Goal: Entertainment & Leisure: Consume media (video, audio)

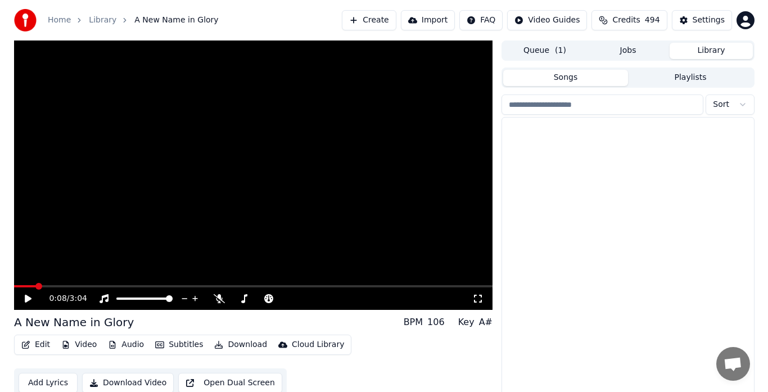
scroll to position [462, 0]
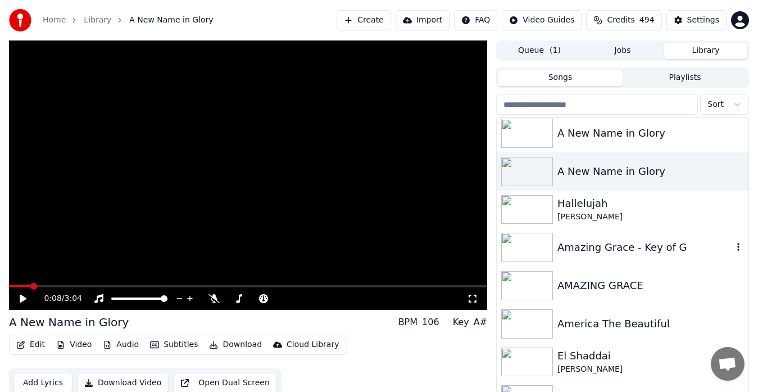
click at [570, 118] on div "A New Name in Glory" at bounding box center [623, 133] width 252 height 38
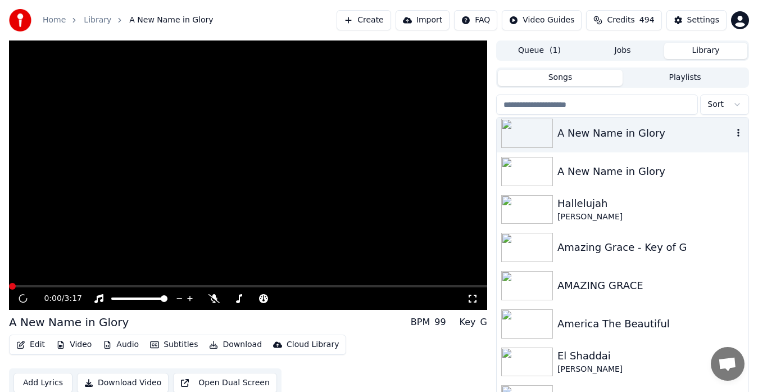
click at [554, 116] on div at bounding box center [622, 116] width 253 height 2
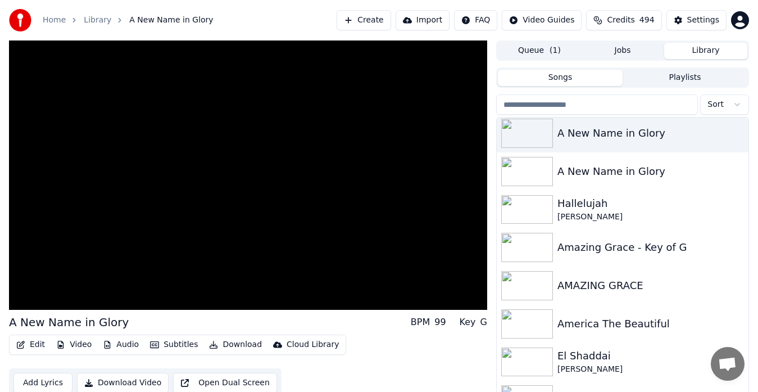
click at [548, 117] on div "A New Name in Glory A New Name in Glory Hallelujah [PERSON_NAME] Amazing Grace …" at bounding box center [622, 264] width 253 height 294
click at [523, 103] on input "search" at bounding box center [597, 104] width 202 height 20
click at [319, 225] on video at bounding box center [248, 174] width 478 height 269
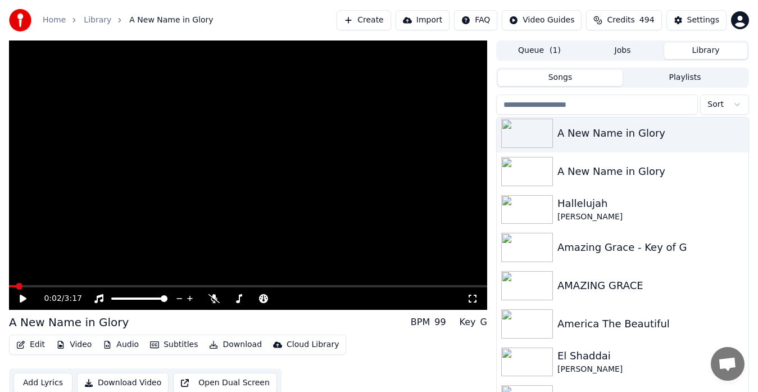
click at [522, 106] on input "search" at bounding box center [597, 104] width 202 height 20
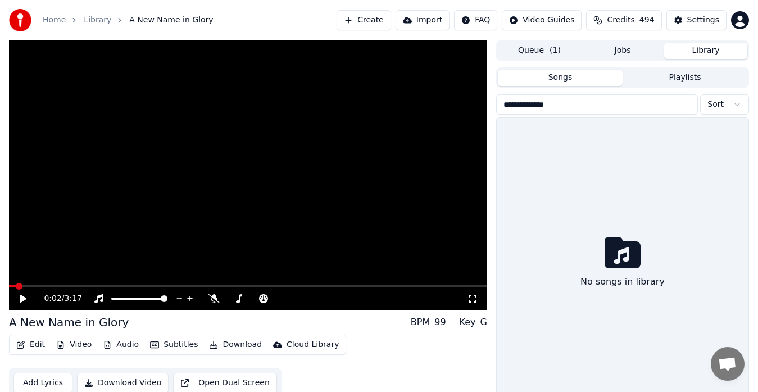
type input "**********"
click at [44, 22] on link "Home" at bounding box center [54, 20] width 23 height 11
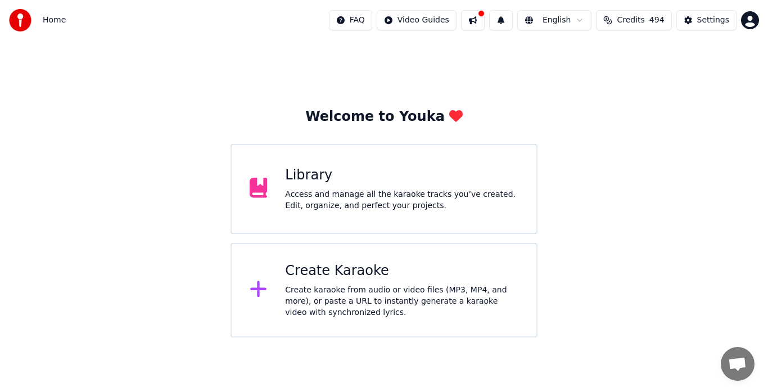
click at [334, 298] on div "Create karaoke from audio or video files (MP3, MP4, and more), or paste a URL t…" at bounding box center [401, 301] width 233 height 34
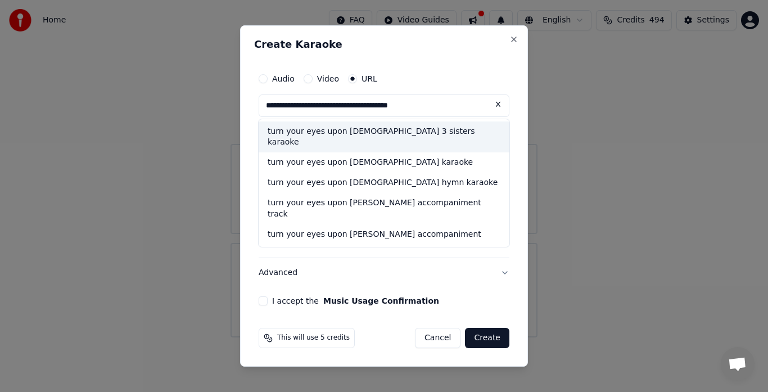
click at [293, 153] on div "turn your eyes upon [DEMOGRAPHIC_DATA] karaoke" at bounding box center [384, 163] width 251 height 20
type input "**********"
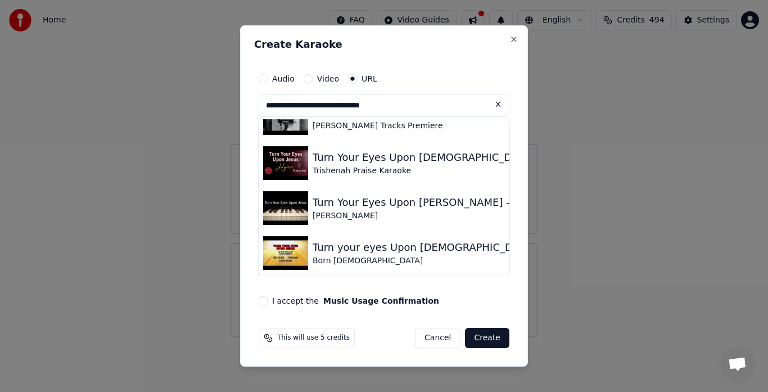
scroll to position [75, 0]
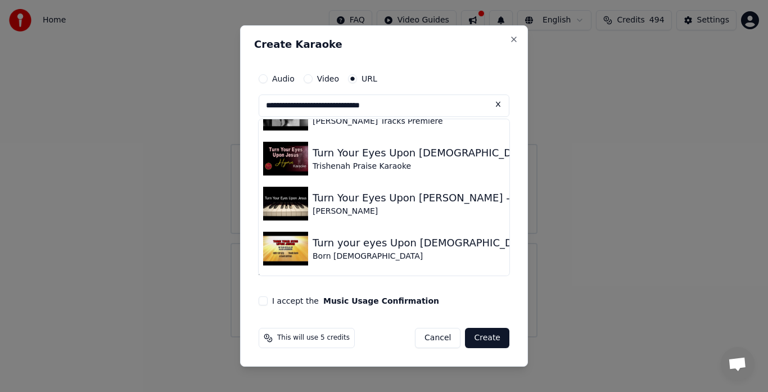
click at [494, 111] on button at bounding box center [498, 104] width 22 height 20
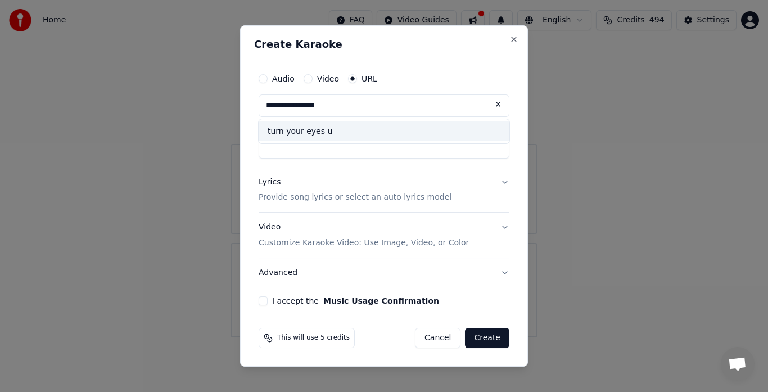
scroll to position [0, 0]
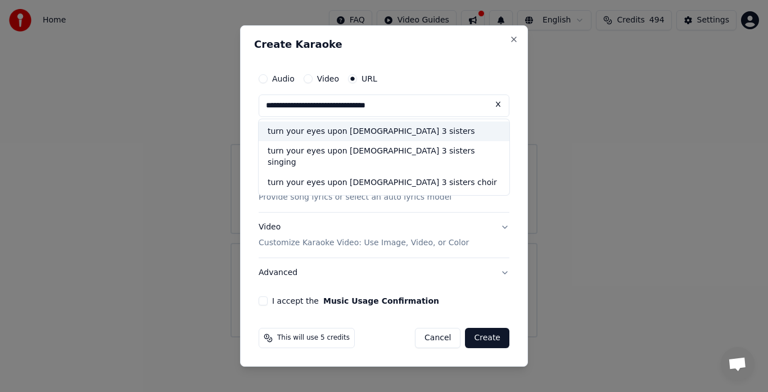
click at [371, 134] on div "turn your eyes upon [DEMOGRAPHIC_DATA] 3 sisters" at bounding box center [384, 131] width 251 height 20
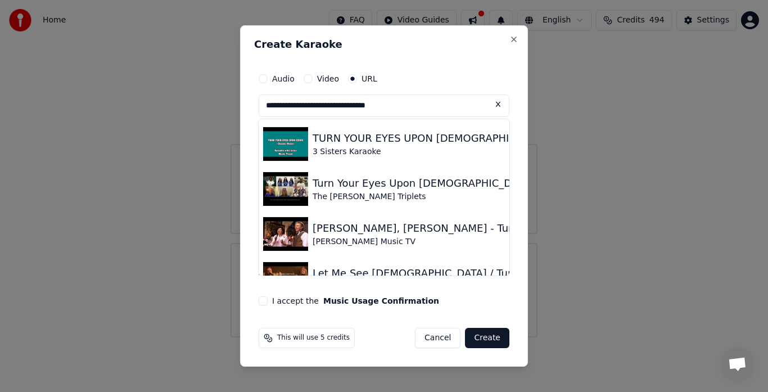
click at [282, 154] on img at bounding box center [285, 144] width 45 height 34
type input "**********"
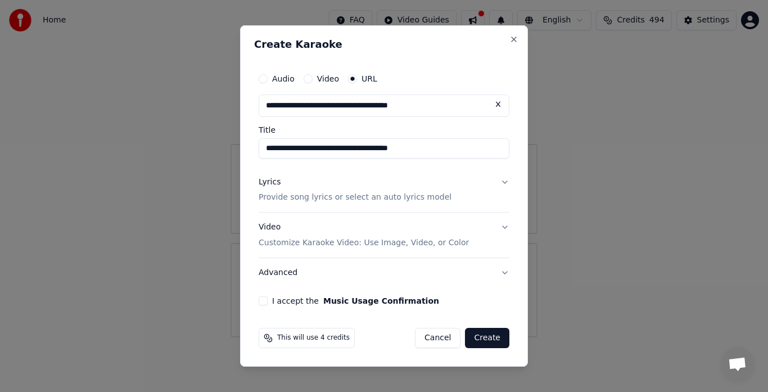
click at [260, 301] on button "I accept the Music Usage Confirmation" at bounding box center [263, 300] width 9 height 9
click at [491, 340] on button "Create" at bounding box center [487, 338] width 44 height 20
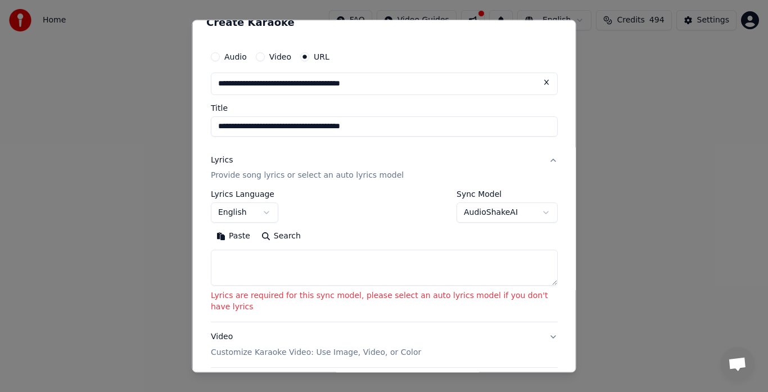
scroll to position [37, 0]
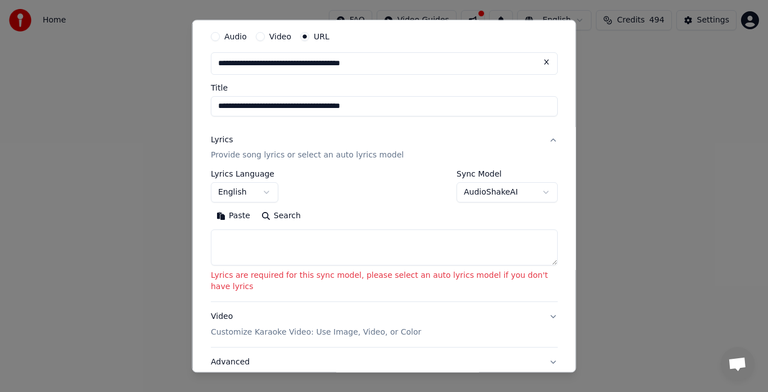
click at [496, 196] on button "AudioShakeAI" at bounding box center [507, 193] width 101 height 20
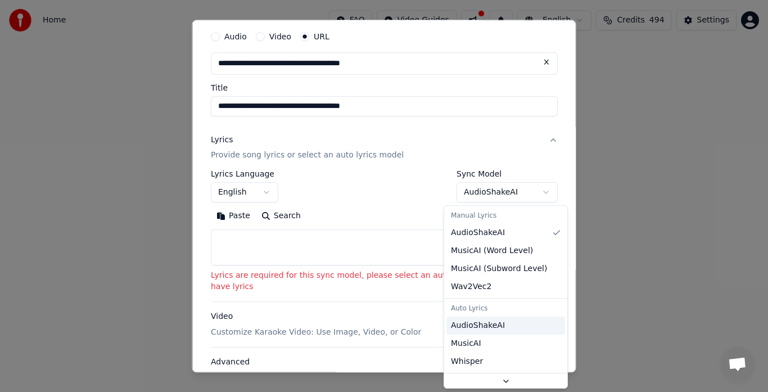
click at [482, 327] on span "AudioShakeAI" at bounding box center [478, 325] width 54 height 11
select select "**********"
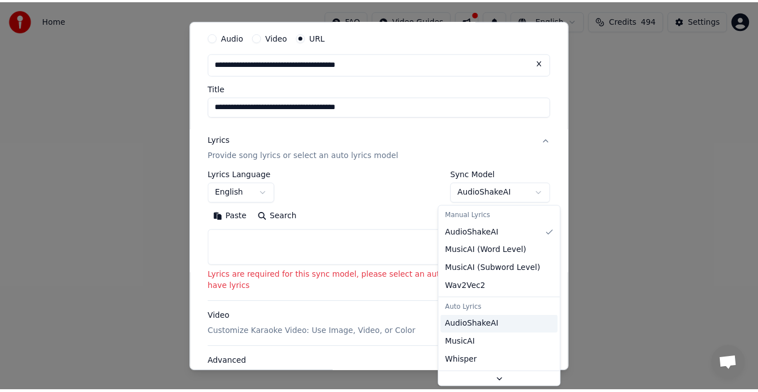
scroll to position [30, 0]
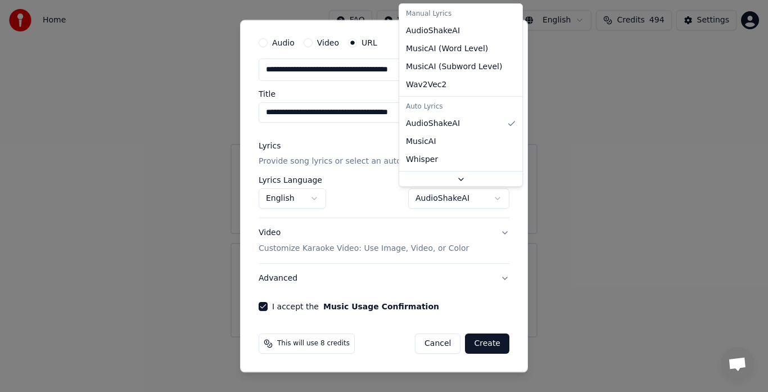
click at [478, 344] on div at bounding box center [384, 196] width 768 height 392
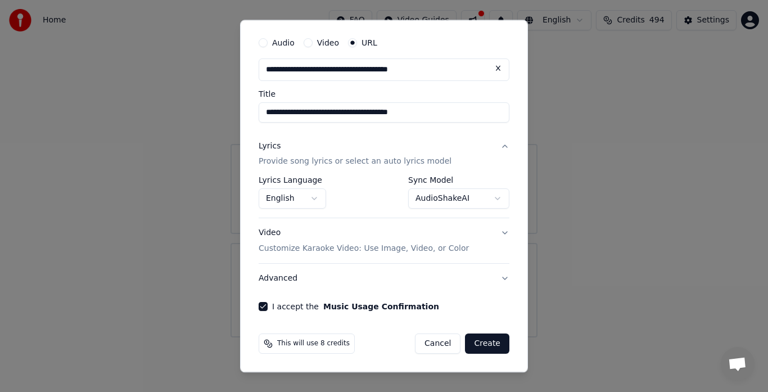
click at [476, 345] on button "Create" at bounding box center [487, 344] width 44 height 20
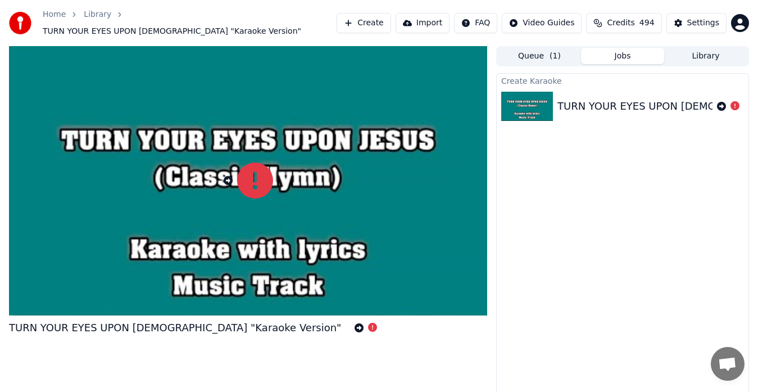
click at [357, 195] on div at bounding box center [248, 180] width 478 height 269
click at [53, 20] on link "Home" at bounding box center [54, 14] width 23 height 11
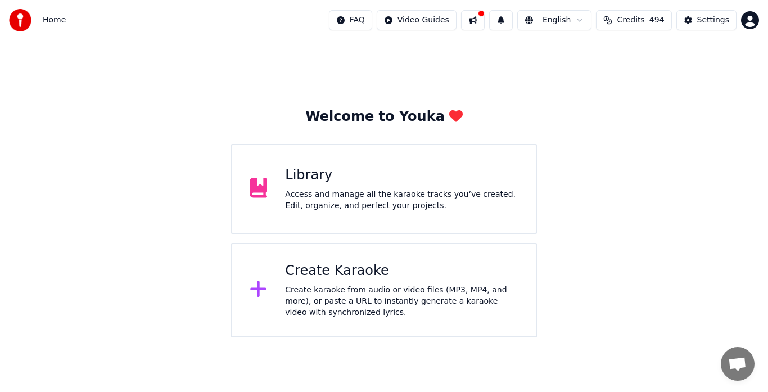
click at [370, 180] on div "Library" at bounding box center [401, 175] width 233 height 18
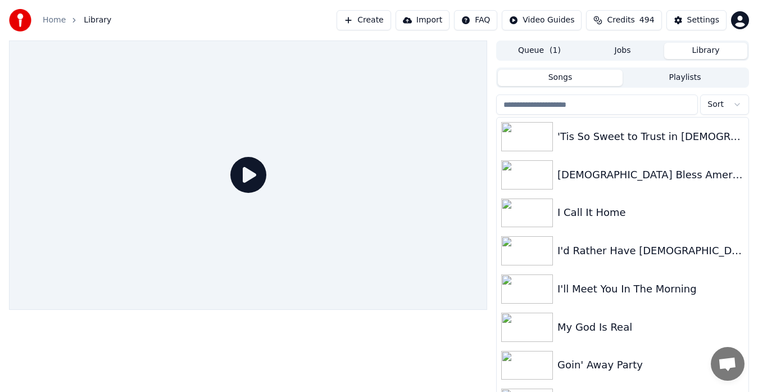
click at [701, 51] on button "Library" at bounding box center [706, 51] width 83 height 16
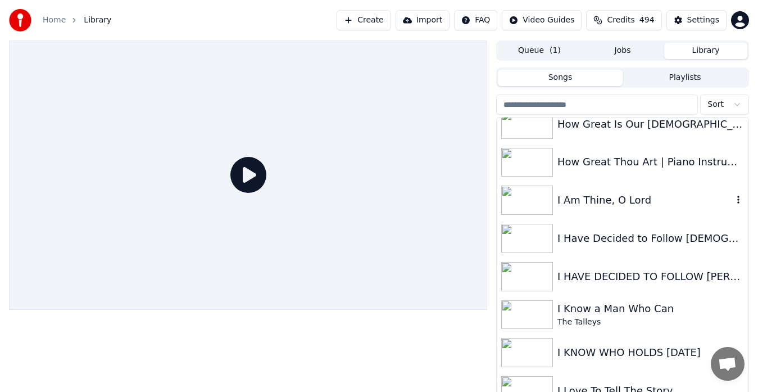
scroll to position [3110, 0]
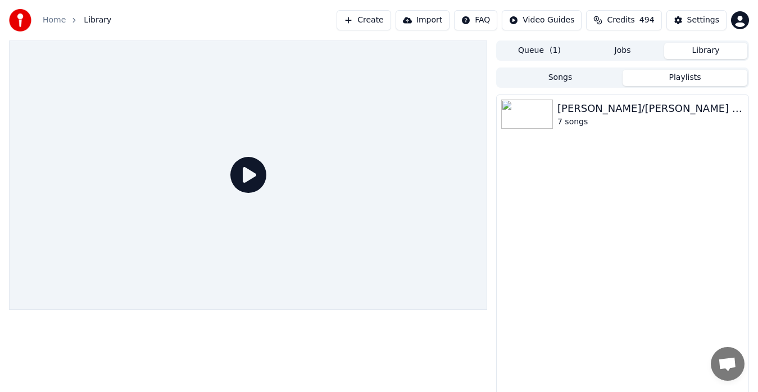
click at [690, 79] on button "Playlists" at bounding box center [685, 78] width 125 height 16
click at [541, 111] on img at bounding box center [528, 114] width 52 height 29
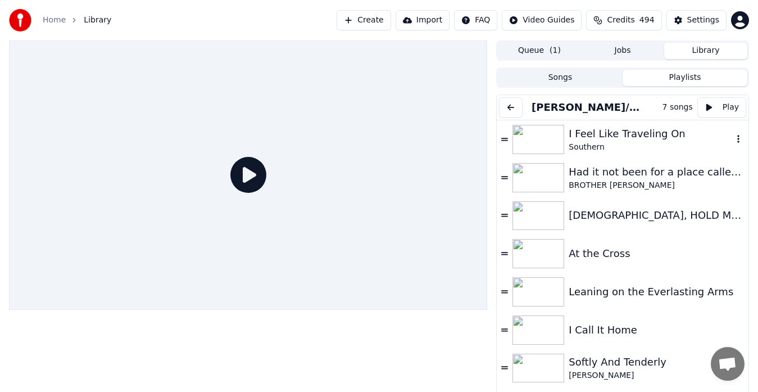
click at [733, 136] on icon "button" at bounding box center [738, 138] width 11 height 9
click at [663, 156] on div "Remove from this playlist" at bounding box center [705, 160] width 128 height 18
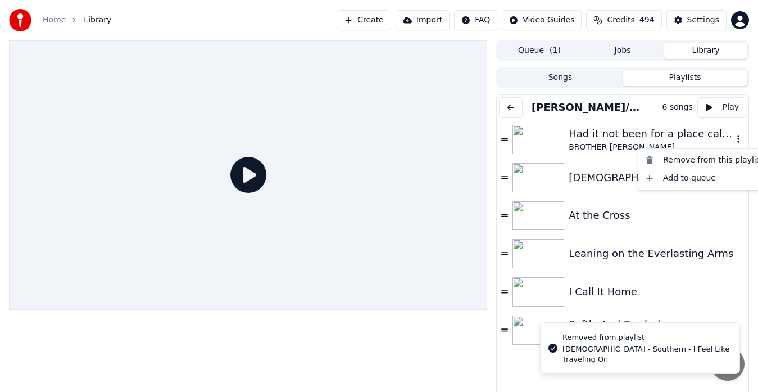
click at [738, 136] on icon "button" at bounding box center [739, 139] width 2 height 8
click at [695, 155] on div "Remove from this playlist" at bounding box center [705, 160] width 128 height 18
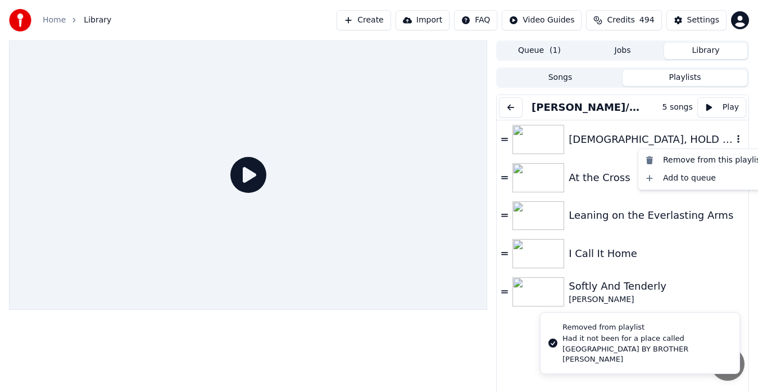
click at [733, 138] on icon "button" at bounding box center [738, 138] width 11 height 9
click at [671, 159] on div "Remove from this playlist" at bounding box center [705, 160] width 128 height 18
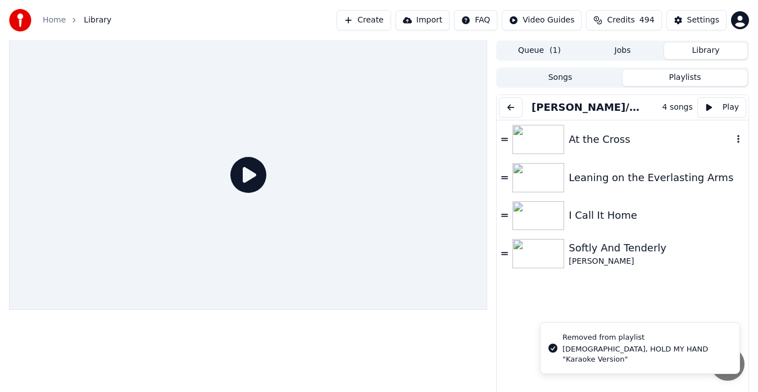
click at [733, 138] on icon "button" at bounding box center [738, 138] width 11 height 9
click at [682, 156] on div "Remove from this playlist" at bounding box center [705, 160] width 128 height 18
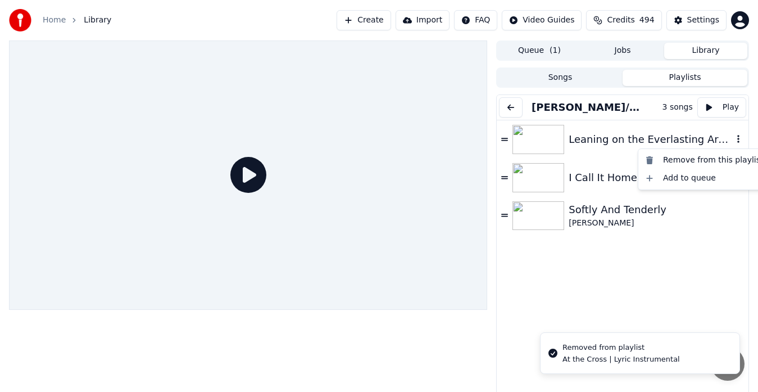
click at [733, 134] on icon "button" at bounding box center [738, 138] width 11 height 9
click at [685, 159] on div "Remove from this playlist" at bounding box center [705, 160] width 128 height 18
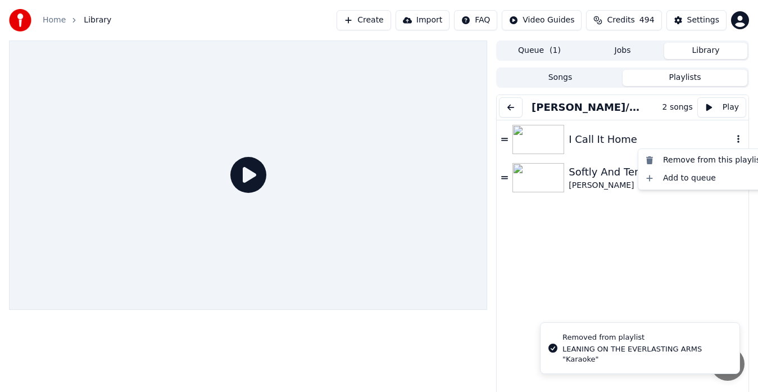
click at [733, 137] on icon "button" at bounding box center [738, 138] width 11 height 9
click at [678, 159] on div "Remove from this playlist" at bounding box center [705, 160] width 128 height 18
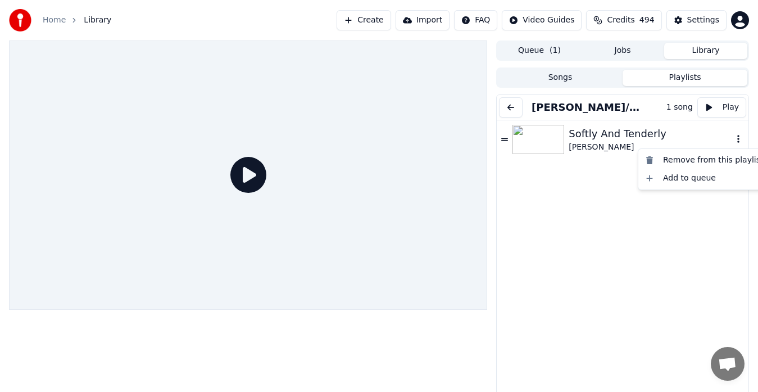
click at [733, 138] on icon "button" at bounding box center [738, 138] width 11 height 9
click at [679, 161] on div "Remove from this playlist" at bounding box center [705, 160] width 128 height 18
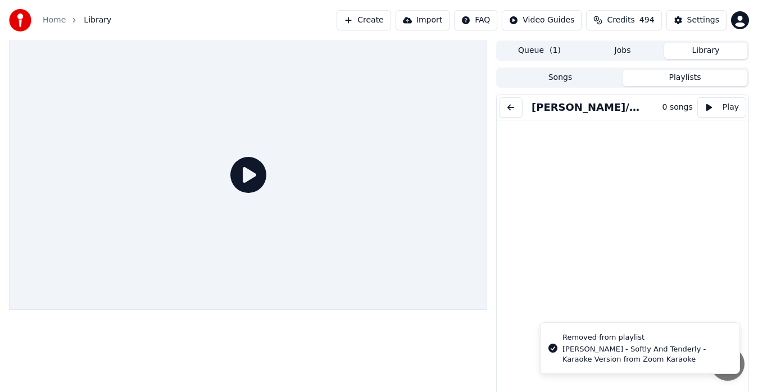
click at [697, 48] on button "Library" at bounding box center [706, 51] width 83 height 16
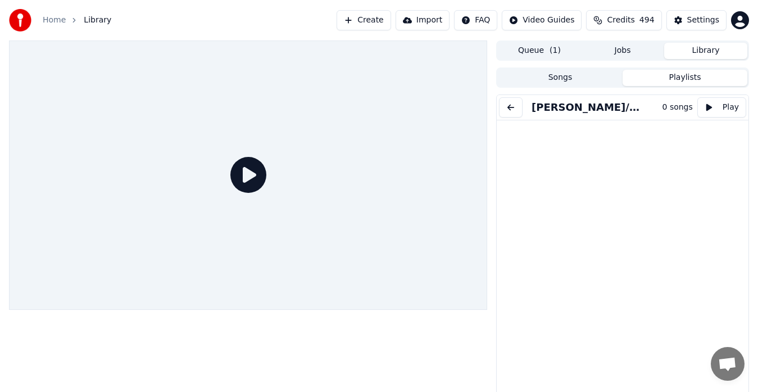
click at [52, 17] on link "Home" at bounding box center [54, 20] width 23 height 11
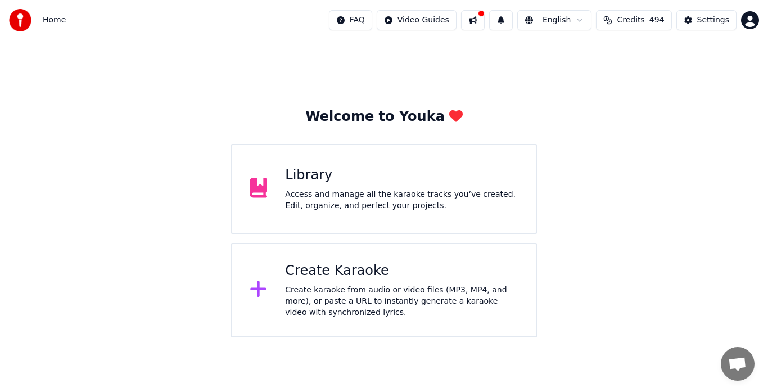
click at [346, 210] on div "Access and manage all the karaoke tracks you’ve created. Edit, organize, and pe…" at bounding box center [401, 200] width 233 height 22
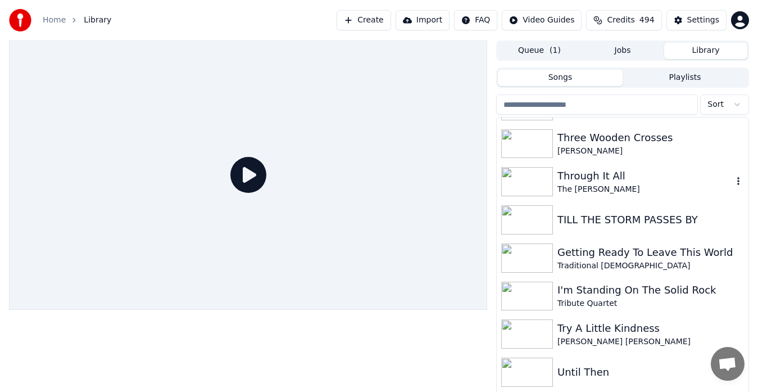
scroll to position [7066, 0]
click at [613, 108] on input "search" at bounding box center [597, 104] width 202 height 20
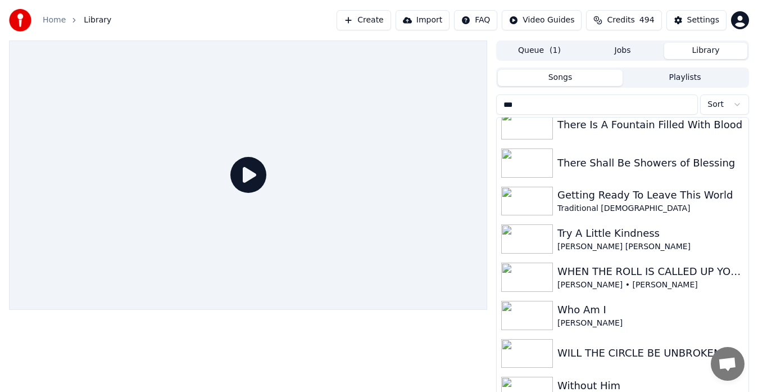
scroll to position [0, 0]
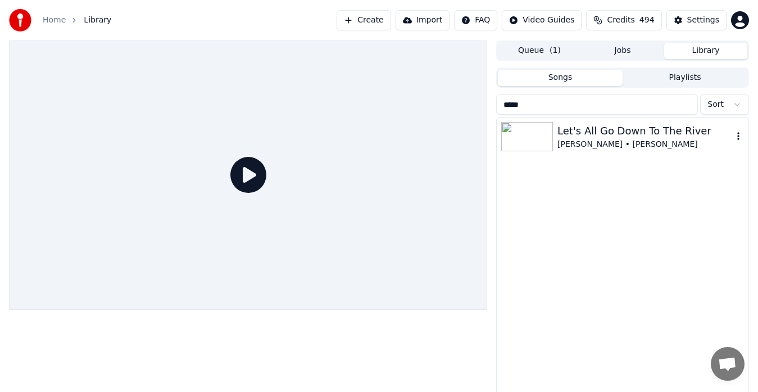
click at [604, 134] on div "Let's All Go Down To The River" at bounding box center [645, 131] width 175 height 16
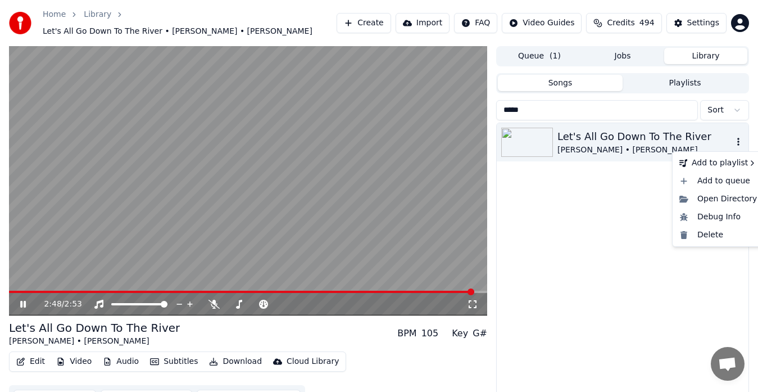
click at [739, 140] on icon "button" at bounding box center [739, 142] width 2 height 8
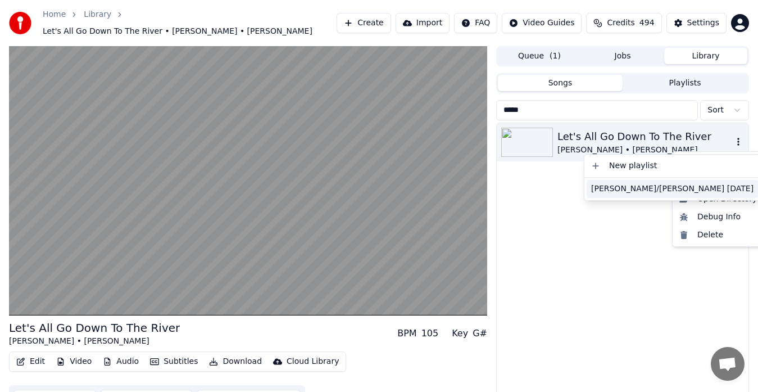
click at [629, 190] on div "[PERSON_NAME]/[PERSON_NAME] [DATE]" at bounding box center [672, 189] width 171 height 18
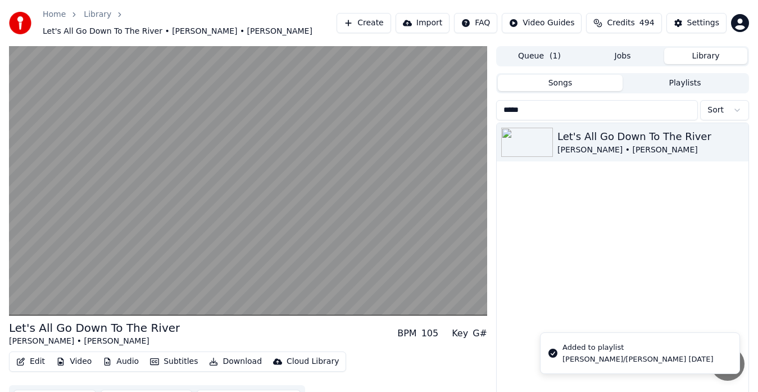
click at [528, 111] on input "*****" at bounding box center [597, 110] width 202 height 20
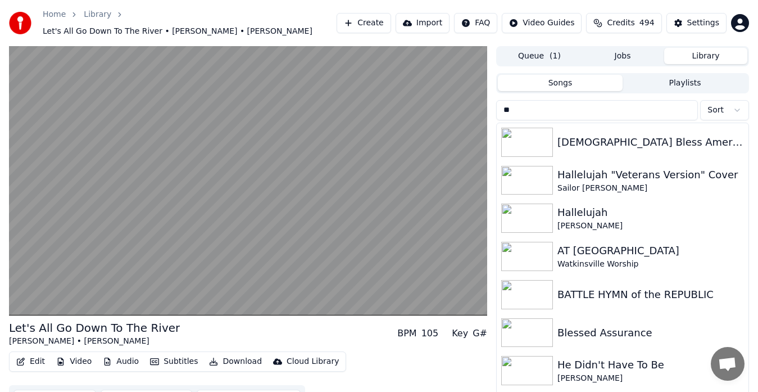
type input "*"
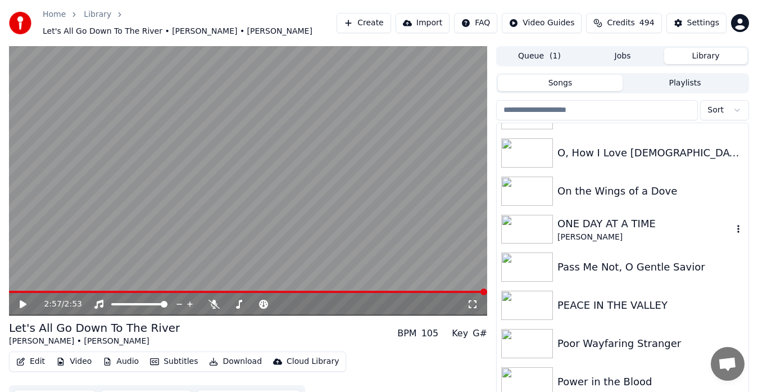
scroll to position [5227, 0]
click at [590, 235] on div "[PERSON_NAME]" at bounding box center [645, 236] width 175 height 11
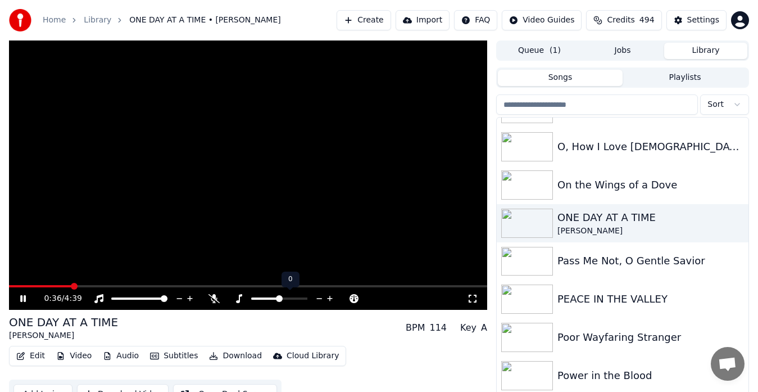
click at [331, 297] on icon at bounding box center [330, 298] width 11 height 11
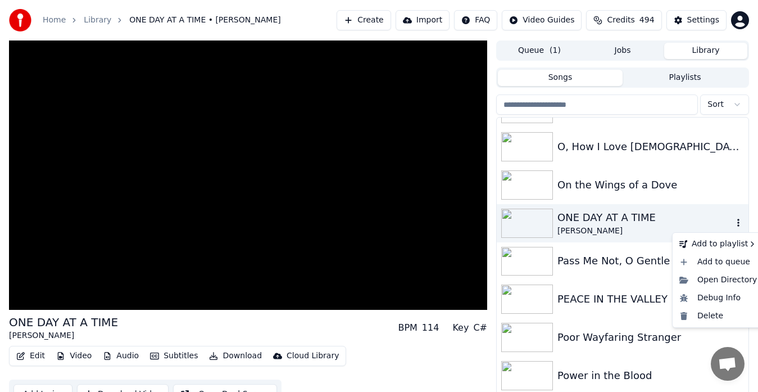
click at [733, 222] on icon "button" at bounding box center [738, 222] width 11 height 9
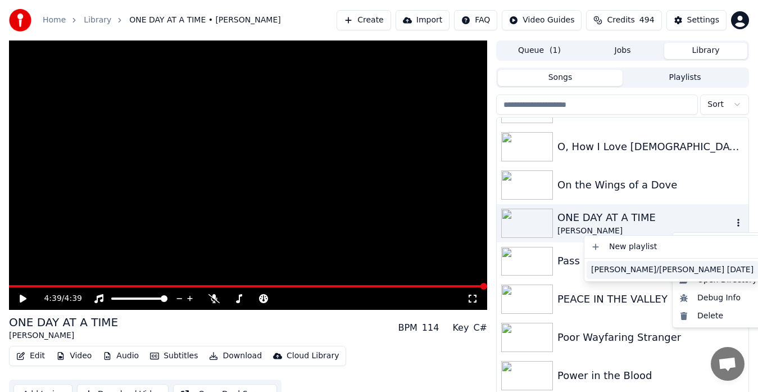
click at [621, 269] on div "[PERSON_NAME]/[PERSON_NAME] [DATE]" at bounding box center [672, 270] width 171 height 18
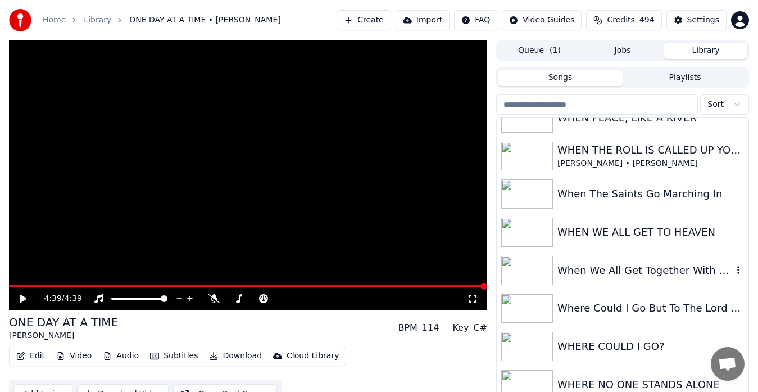
scroll to position [7668, 0]
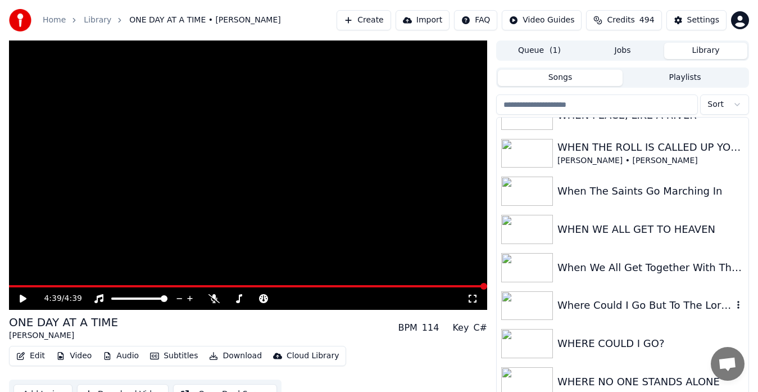
click at [527, 305] on img at bounding box center [528, 305] width 52 height 29
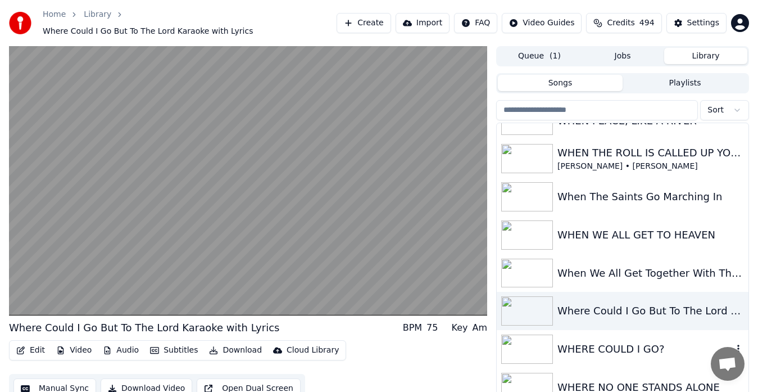
click at [529, 342] on img at bounding box center [528, 349] width 52 height 29
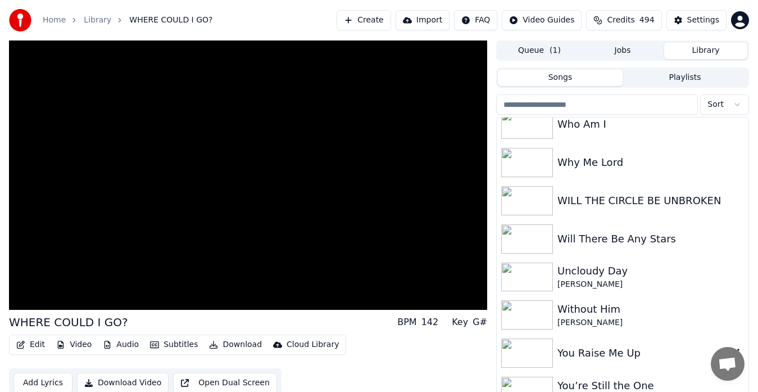
scroll to position [19, 0]
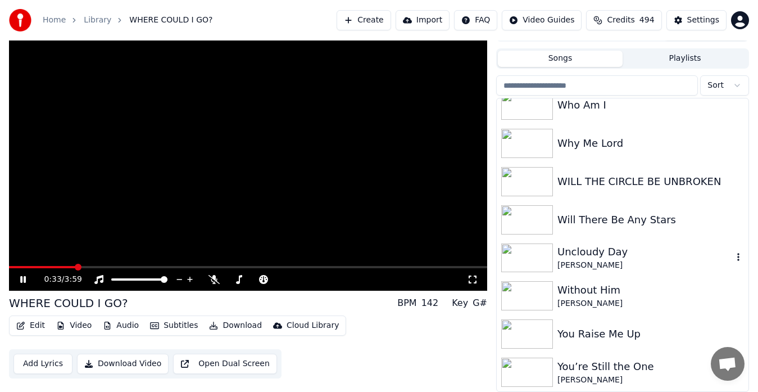
click at [531, 254] on img at bounding box center [528, 257] width 52 height 29
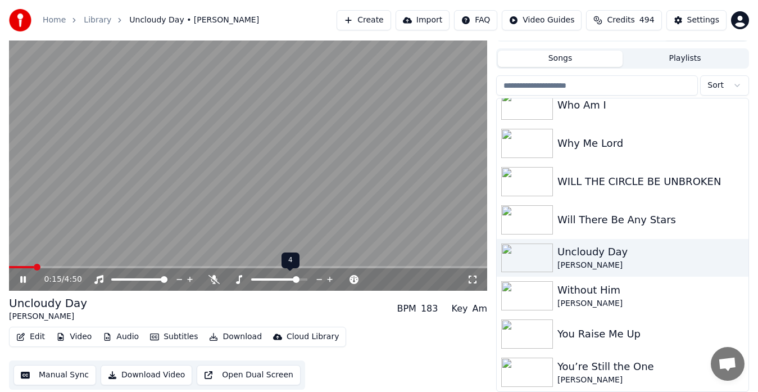
click at [241, 277] on icon at bounding box center [239, 279] width 6 height 9
click at [328, 280] on icon at bounding box center [330, 279] width 11 height 11
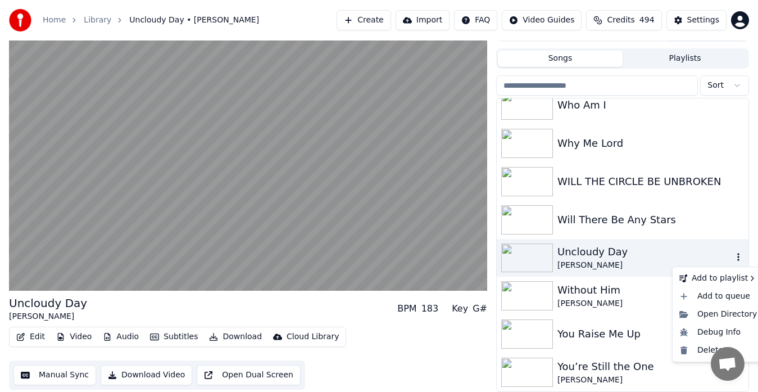
click at [738, 255] on icon "button" at bounding box center [739, 258] width 2 height 8
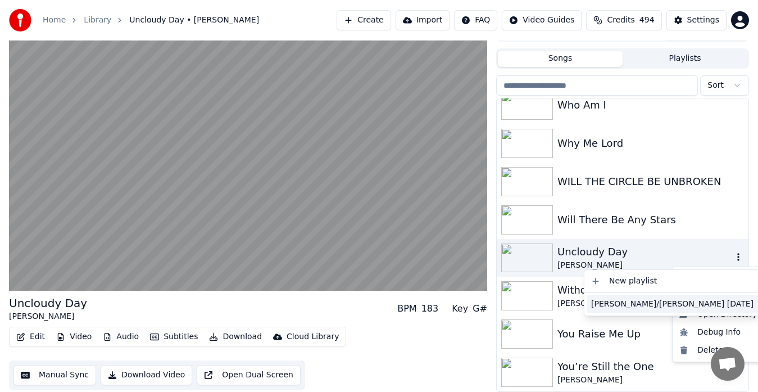
click at [636, 303] on div "[PERSON_NAME]/[PERSON_NAME] [DATE]" at bounding box center [672, 304] width 171 height 18
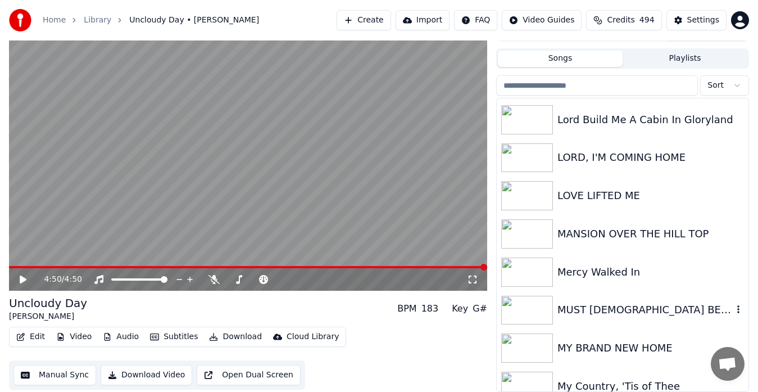
scroll to position [4816, 0]
click at [536, 272] on img at bounding box center [528, 271] width 52 height 29
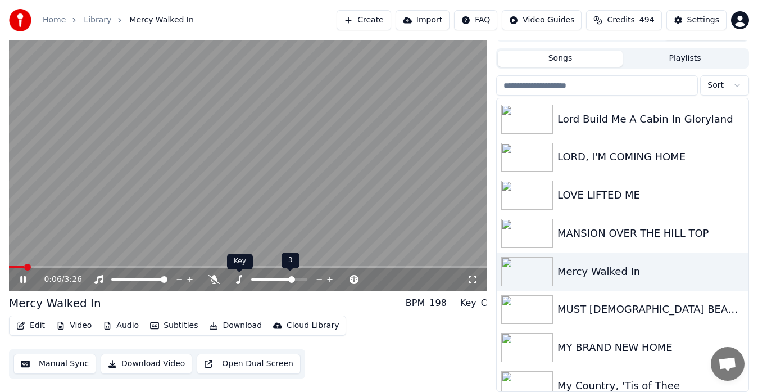
click at [241, 279] on icon at bounding box center [238, 279] width 11 height 9
click at [9, 264] on span at bounding box center [12, 267] width 7 height 7
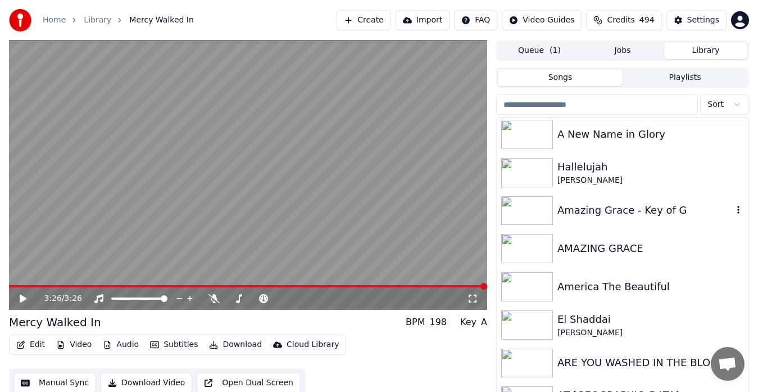
scroll to position [499, 0]
click at [527, 206] on img at bounding box center [528, 210] width 52 height 29
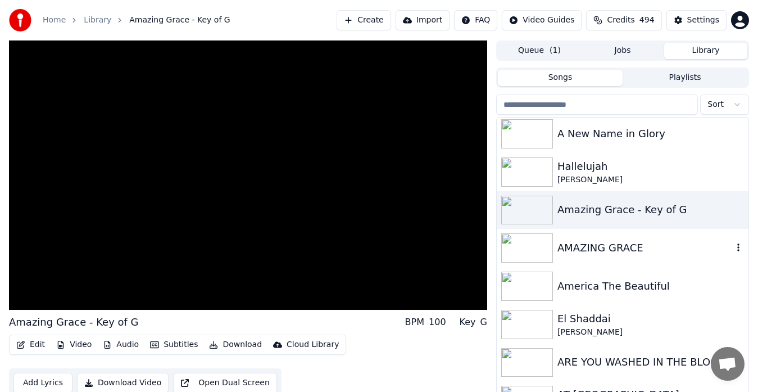
click at [526, 247] on img at bounding box center [528, 247] width 52 height 29
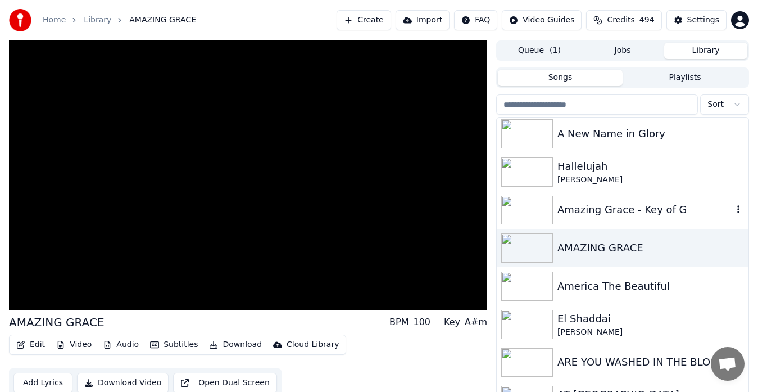
click at [532, 207] on img at bounding box center [528, 210] width 52 height 29
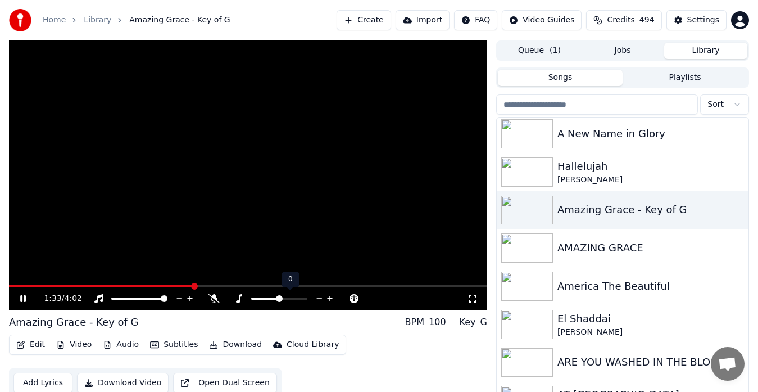
click at [331, 299] on icon at bounding box center [330, 299] width 6 height 6
click at [324, 267] on video at bounding box center [248, 174] width 478 height 269
click at [526, 249] on img at bounding box center [528, 247] width 52 height 29
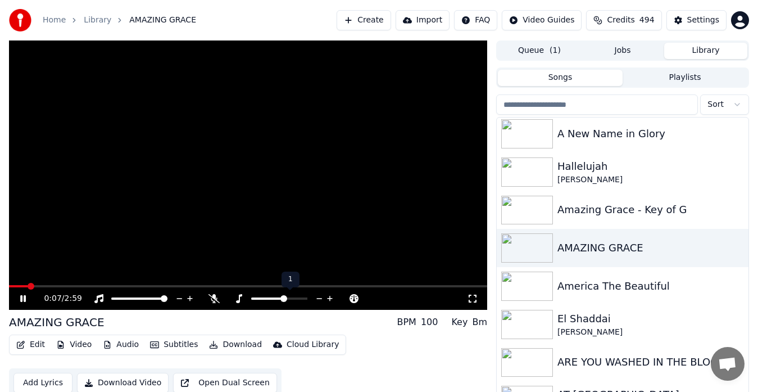
click at [242, 301] on icon at bounding box center [238, 298] width 11 height 9
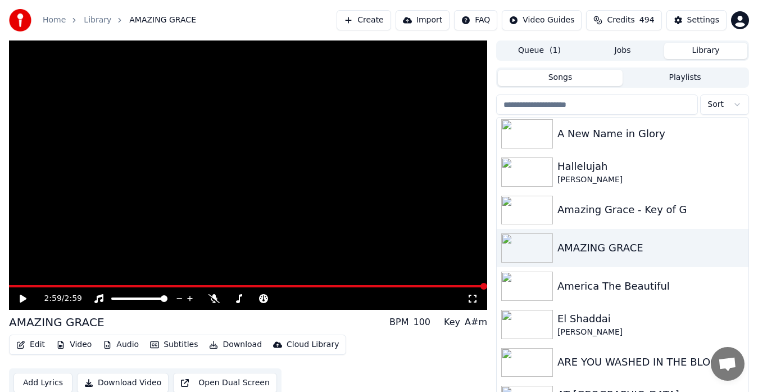
drag, startPoint x: 478, startPoint y: 287, endPoint x: 31, endPoint y: 292, distance: 447.0
click at [31, 292] on div "2:59 / 2:59" at bounding box center [248, 298] width 478 height 22
click at [19, 284] on video at bounding box center [248, 174] width 478 height 269
click at [733, 245] on icon "button" at bounding box center [738, 247] width 11 height 9
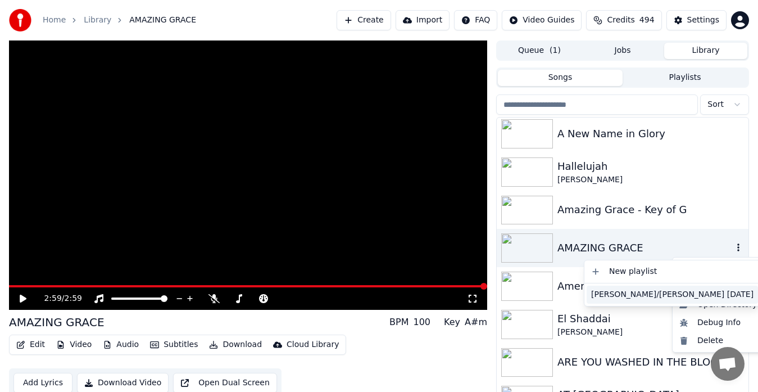
click at [636, 295] on div "[PERSON_NAME]/[PERSON_NAME] [DATE]" at bounding box center [672, 295] width 171 height 18
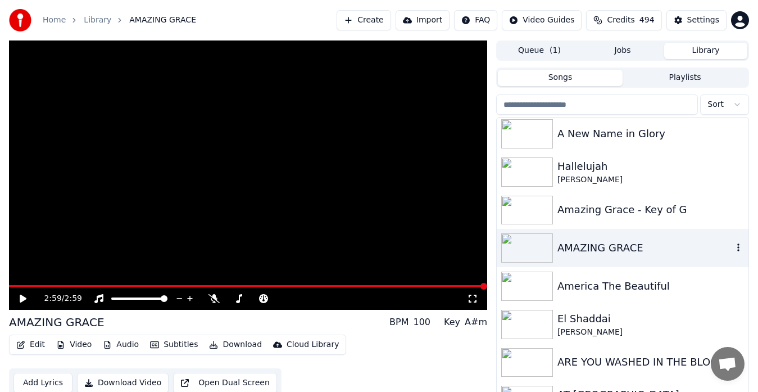
click at [589, 108] on input "search" at bounding box center [597, 104] width 202 height 20
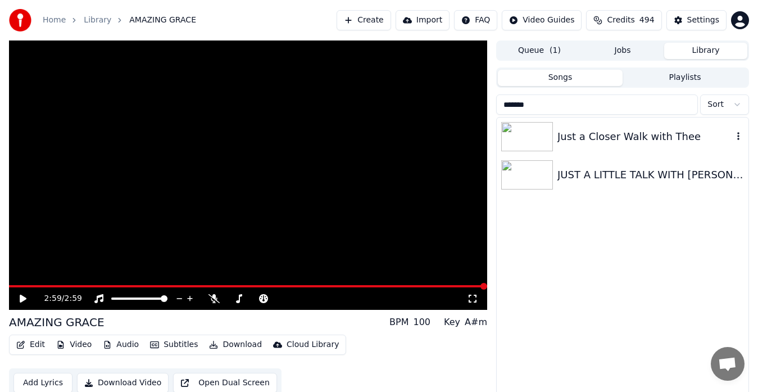
click at [527, 133] on img at bounding box center [528, 136] width 52 height 29
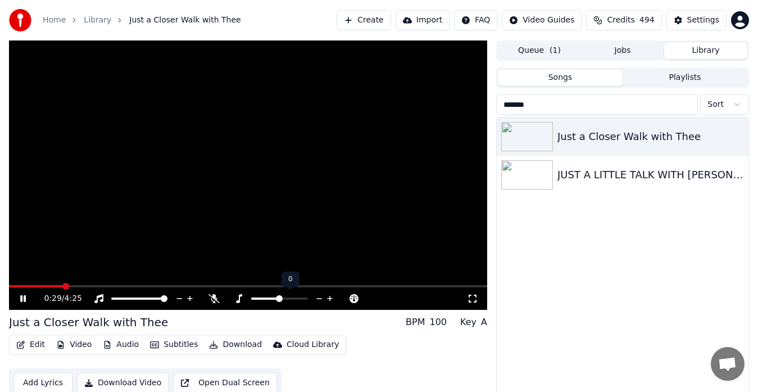
click at [329, 298] on icon at bounding box center [330, 299] width 6 height 6
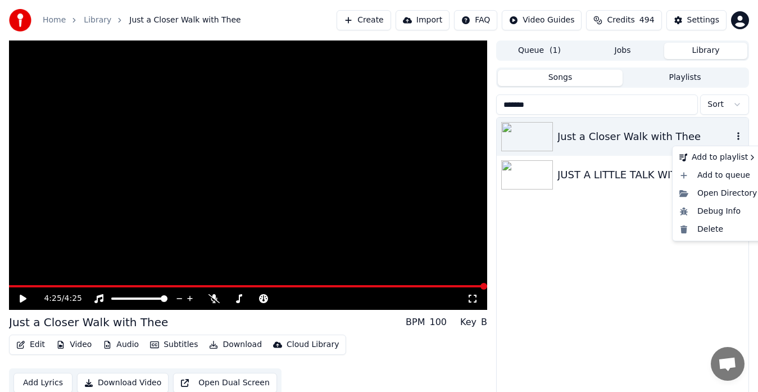
click at [739, 134] on icon "button" at bounding box center [739, 136] width 2 height 8
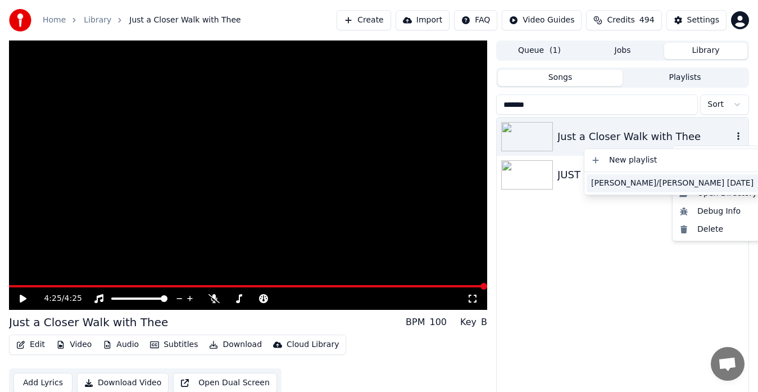
click at [629, 182] on div "[PERSON_NAME]/[PERSON_NAME] [DATE]" at bounding box center [672, 183] width 171 height 18
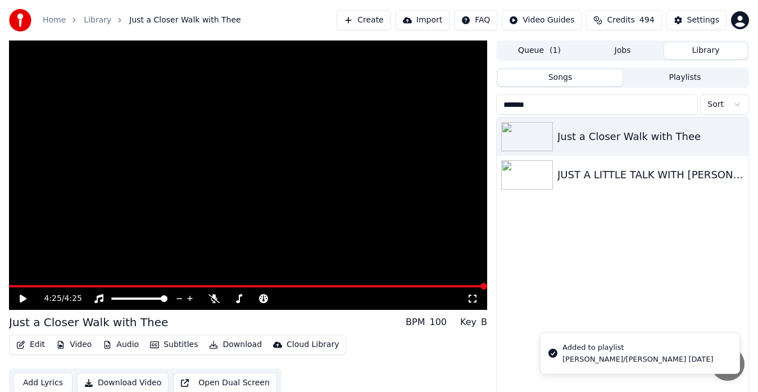
click at [533, 102] on input "******" at bounding box center [597, 104] width 202 height 20
type input "*"
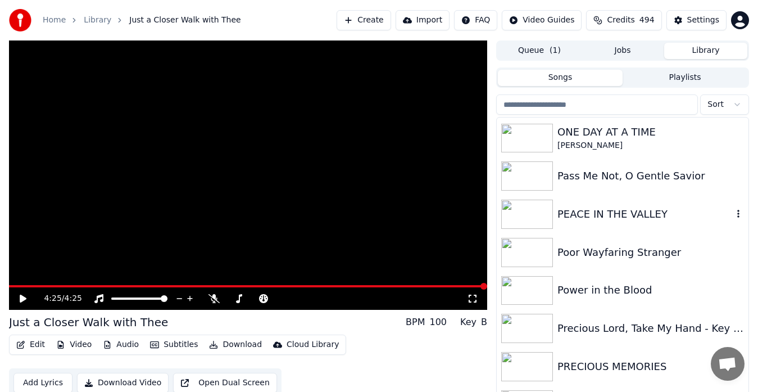
scroll to position [5313, 0]
click at [534, 211] on img at bounding box center [528, 214] width 52 height 29
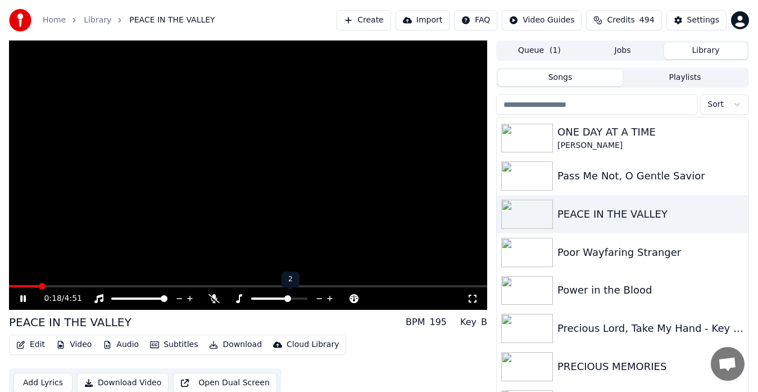
click at [241, 296] on icon at bounding box center [239, 298] width 6 height 9
click at [320, 293] on icon at bounding box center [319, 298] width 11 height 11
click at [320, 297] on icon at bounding box center [319, 298] width 11 height 11
click at [325, 255] on video at bounding box center [248, 174] width 478 height 269
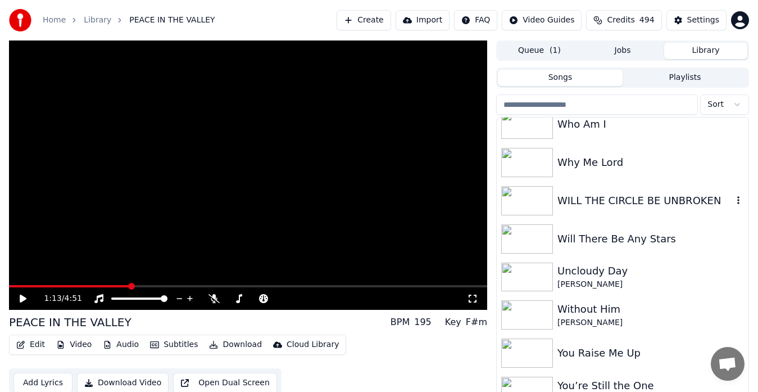
scroll to position [19, 0]
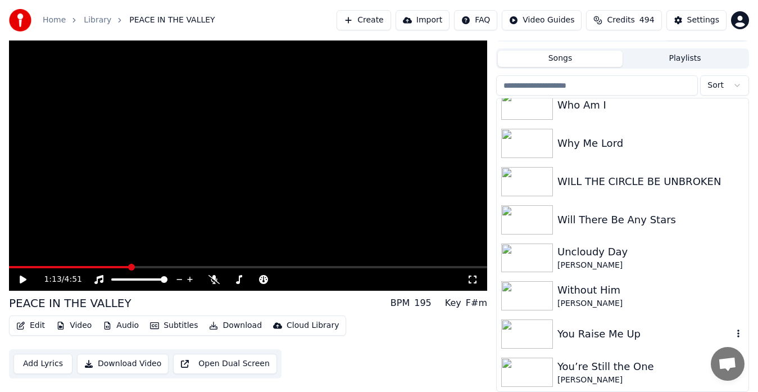
click at [522, 338] on img at bounding box center [528, 333] width 52 height 29
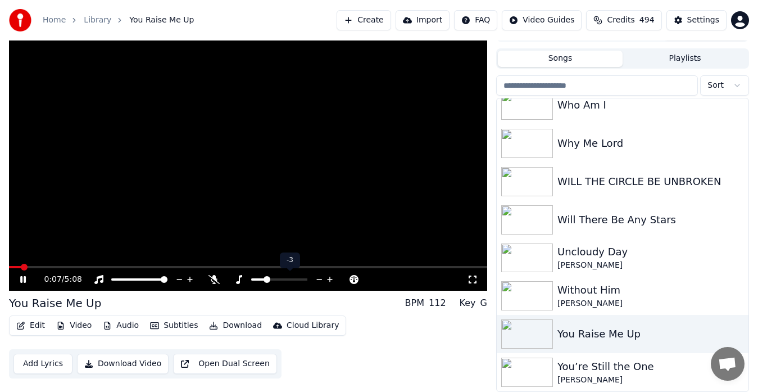
click at [241, 279] on icon at bounding box center [238, 279] width 11 height 9
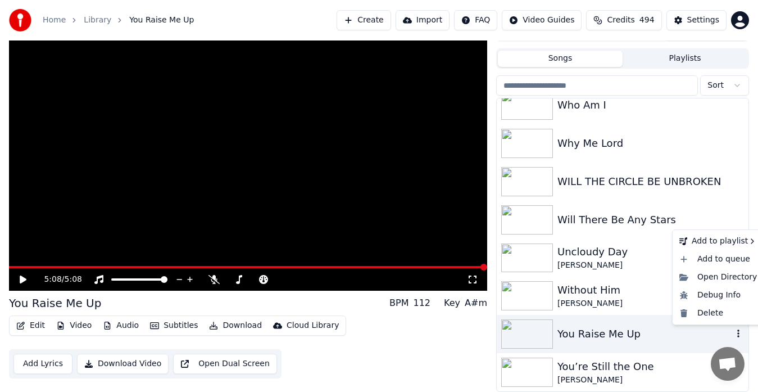
click at [738, 332] on icon "button" at bounding box center [739, 333] width 2 height 8
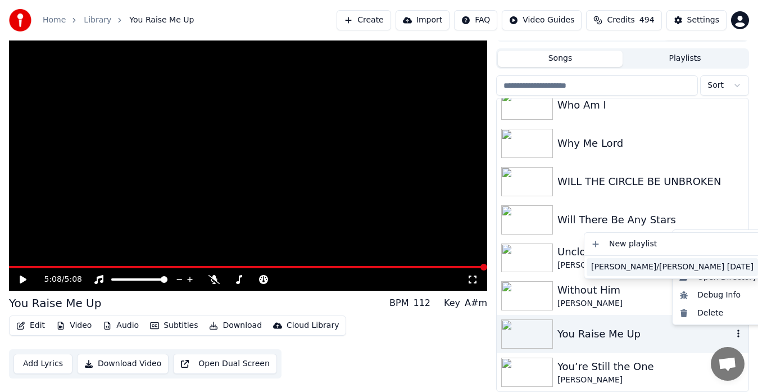
click at [642, 268] on div "[PERSON_NAME]/[PERSON_NAME] [DATE]" at bounding box center [672, 267] width 171 height 18
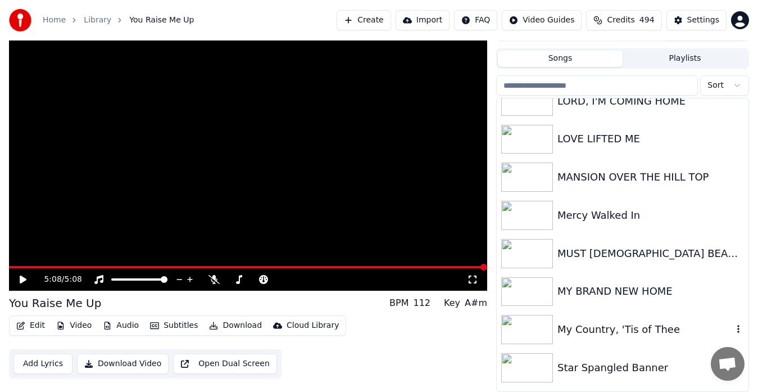
scroll to position [4871, 0]
click at [738, 214] on icon "button" at bounding box center [739, 215] width 2 height 8
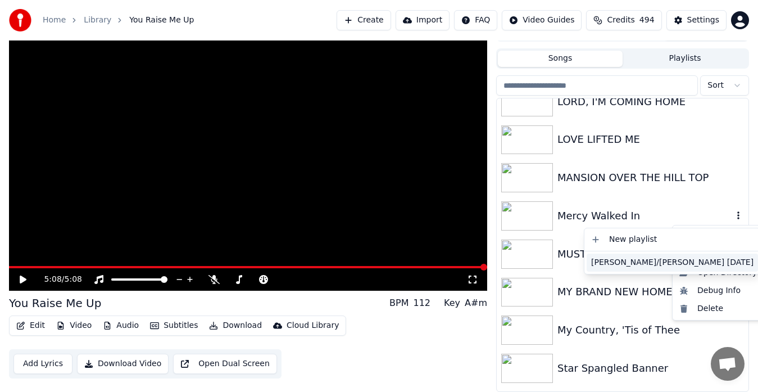
click at [631, 263] on div "[PERSON_NAME]/[PERSON_NAME] [DATE]" at bounding box center [672, 263] width 171 height 18
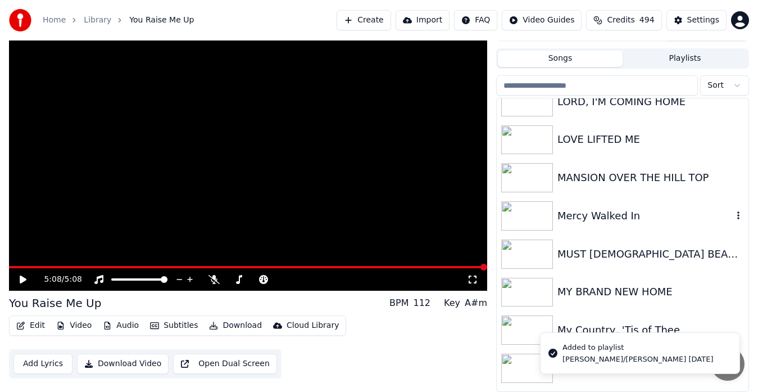
click at [529, 216] on img at bounding box center [528, 215] width 52 height 29
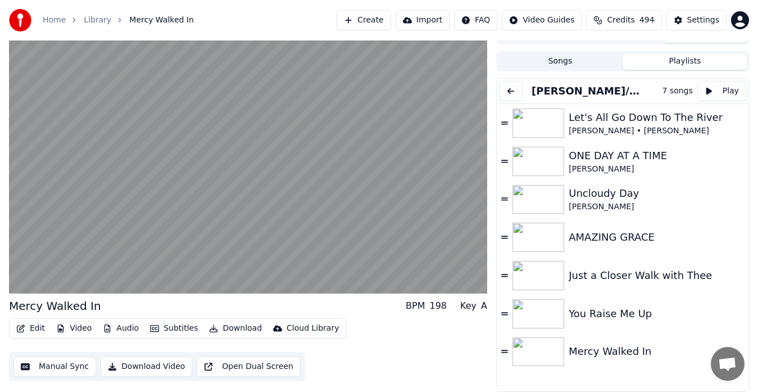
scroll to position [16, 0]
click at [675, 60] on button "Playlists" at bounding box center [685, 61] width 125 height 16
click at [631, 116] on div "Let's All Go Down To The River" at bounding box center [651, 118] width 164 height 16
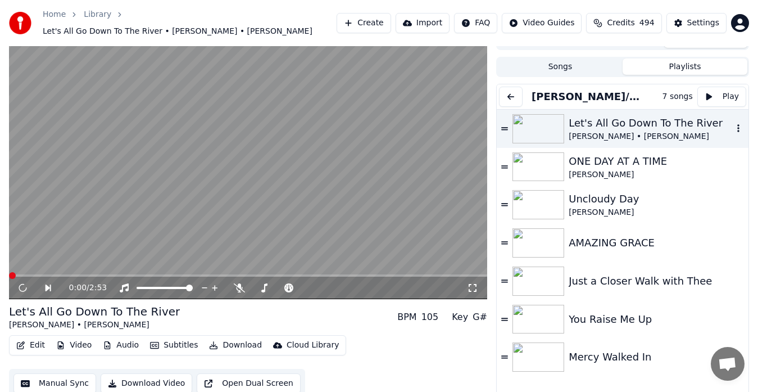
scroll to position [22, 0]
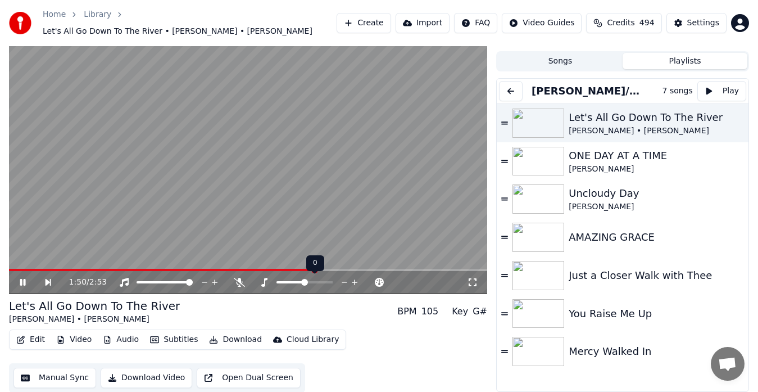
click at [355, 281] on icon at bounding box center [355, 282] width 6 height 6
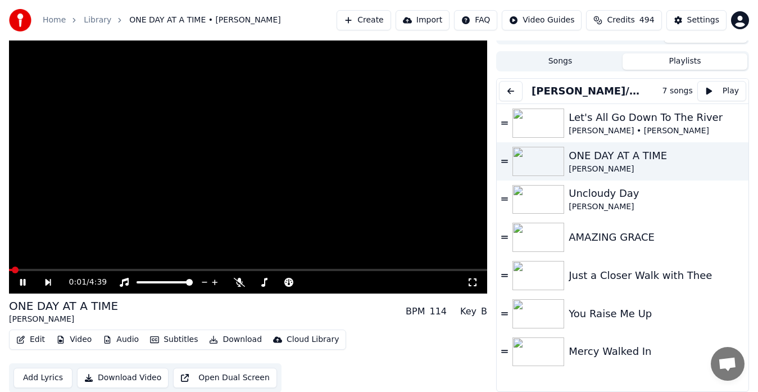
click at [338, 245] on video at bounding box center [248, 158] width 478 height 269
click at [204, 222] on video at bounding box center [248, 158] width 478 height 269
click at [550, 119] on img at bounding box center [539, 123] width 52 height 29
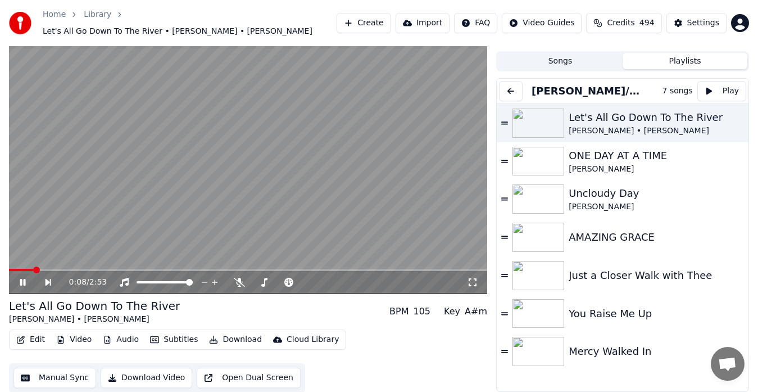
click at [272, 214] on video at bounding box center [248, 158] width 478 height 269
click at [543, 158] on img at bounding box center [539, 161] width 52 height 29
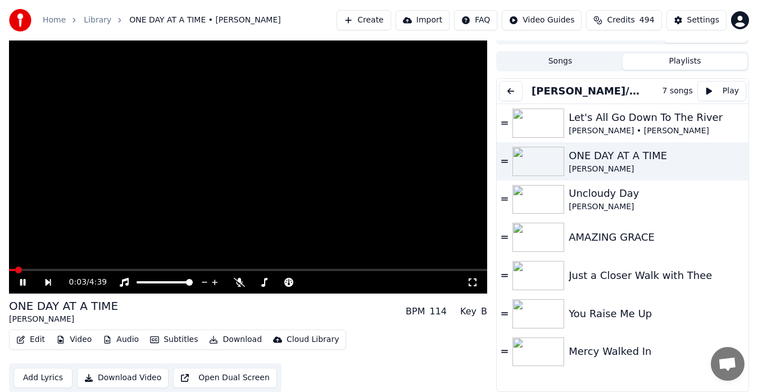
click at [288, 224] on video at bounding box center [248, 158] width 478 height 269
click at [355, 282] on icon at bounding box center [355, 282] width 6 height 6
click at [337, 244] on video at bounding box center [248, 158] width 478 height 269
click at [243, 196] on video at bounding box center [248, 158] width 478 height 269
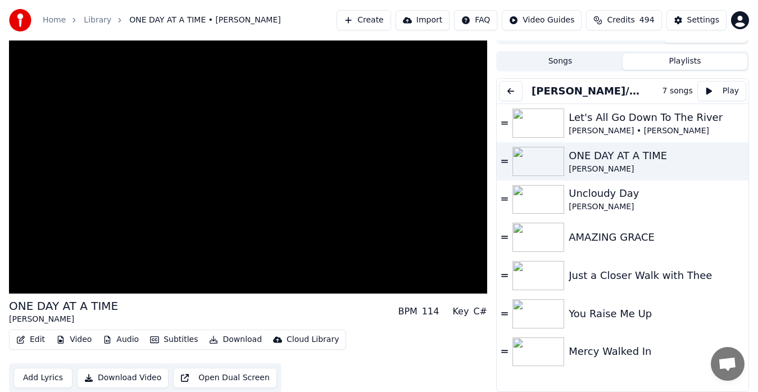
scroll to position [17, 0]
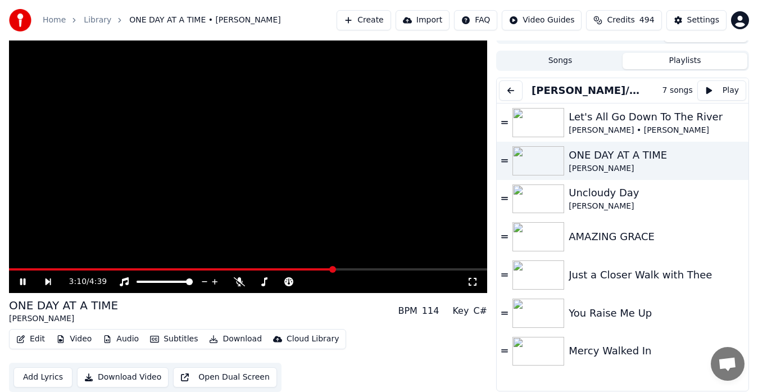
click at [40, 158] on video at bounding box center [248, 158] width 478 height 269
click at [621, 119] on div "Let's All Go Down To The River" at bounding box center [651, 117] width 164 height 16
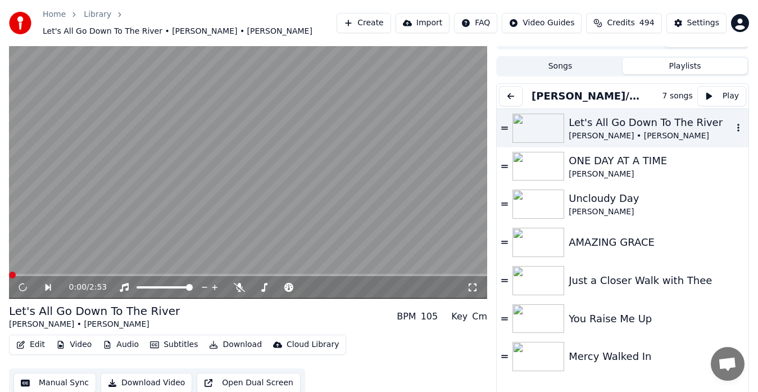
scroll to position [22, 0]
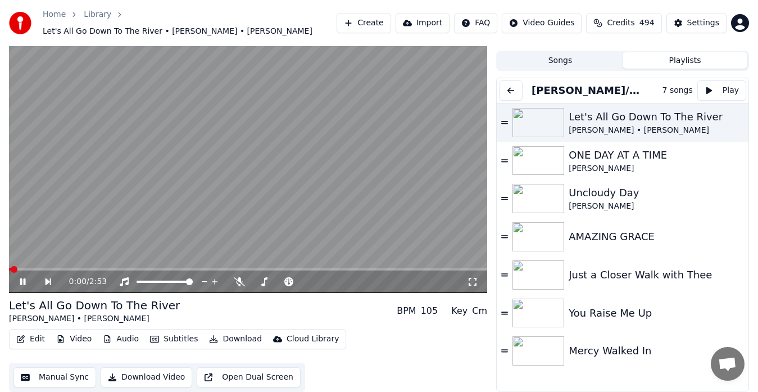
click at [352, 159] on video at bounding box center [248, 158] width 478 height 269
click at [346, 278] on icon at bounding box center [345, 281] width 11 height 11
click at [471, 281] on icon at bounding box center [472, 281] width 11 height 9
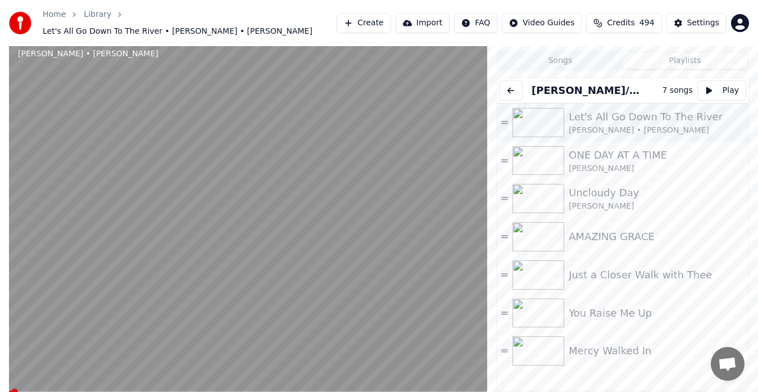
scroll to position [0, 0]
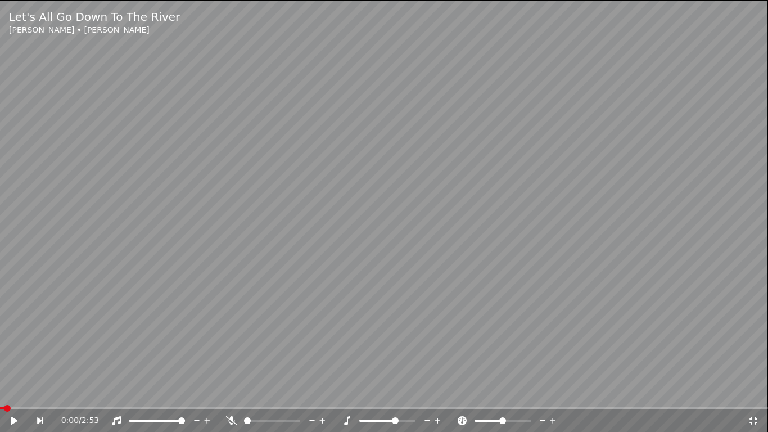
click at [471, 293] on video at bounding box center [384, 216] width 768 height 432
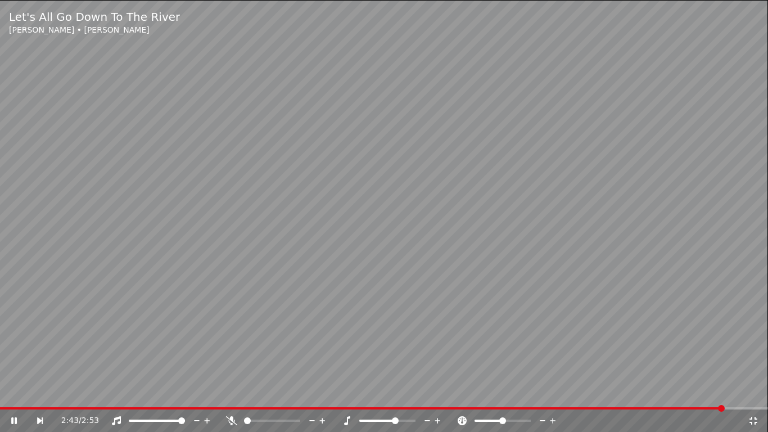
click at [755, 391] on icon at bounding box center [753, 420] width 11 height 9
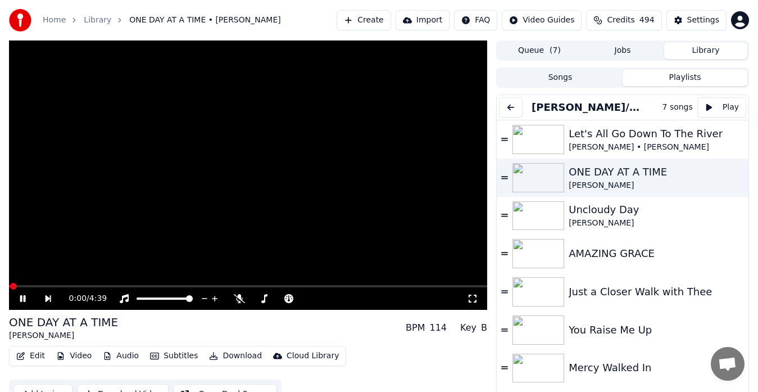
click at [304, 258] on video at bounding box center [248, 174] width 478 height 269
click at [356, 299] on icon at bounding box center [355, 299] width 6 height 6
click at [473, 300] on icon at bounding box center [472, 298] width 11 height 9
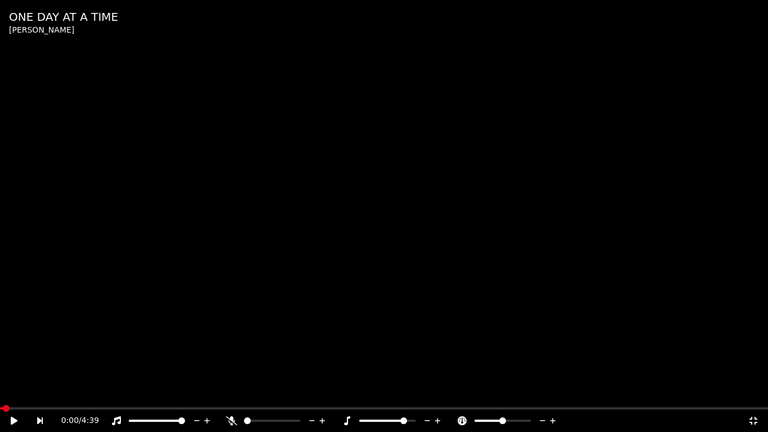
click at [432, 266] on video at bounding box center [384, 216] width 768 height 432
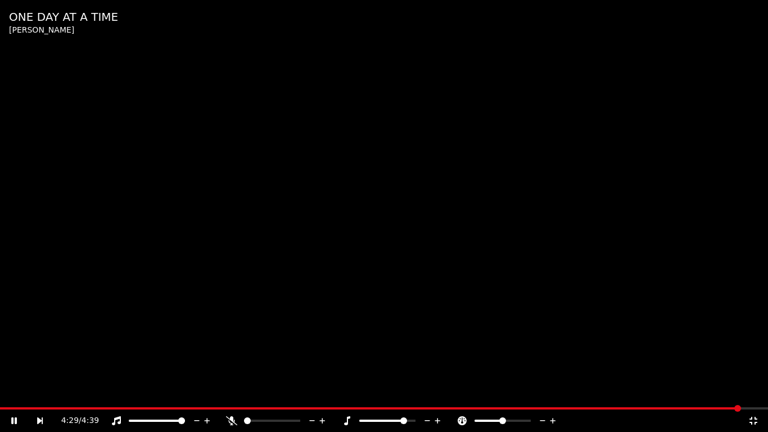
click at [633, 383] on video at bounding box center [384, 216] width 768 height 432
click at [752, 391] on icon at bounding box center [753, 420] width 11 height 9
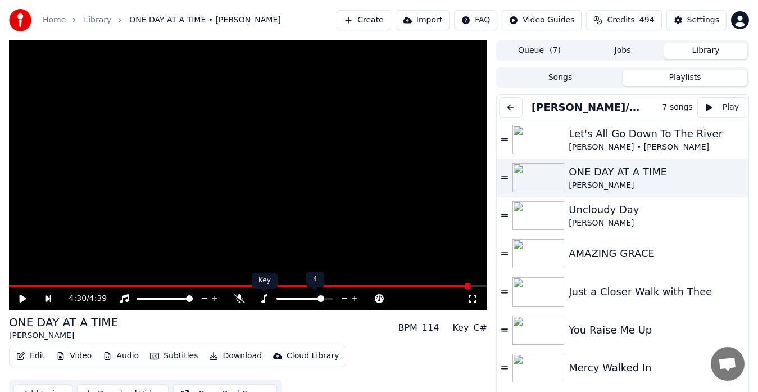
click at [265, 300] on icon at bounding box center [264, 298] width 11 height 9
click at [356, 299] on icon at bounding box center [355, 299] width 6 height 6
click at [436, 260] on video at bounding box center [248, 174] width 478 height 269
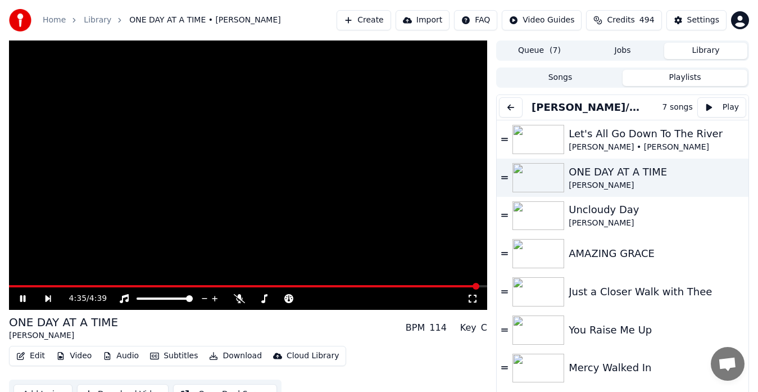
click at [471, 296] on icon at bounding box center [472, 298] width 11 height 9
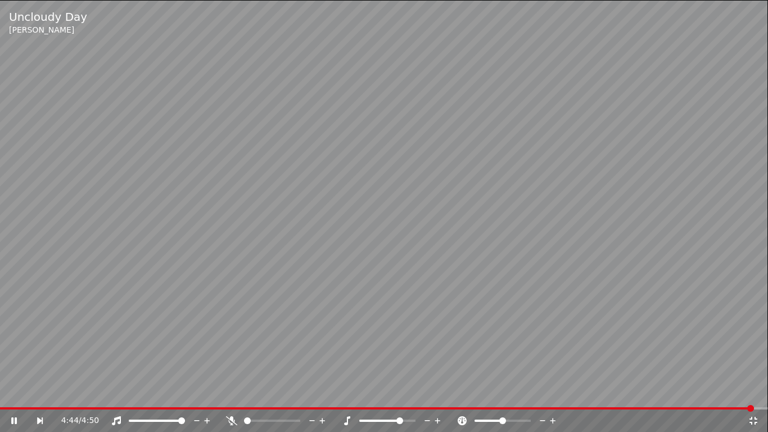
click at [591, 340] on video at bounding box center [384, 216] width 768 height 432
click at [754, 391] on icon at bounding box center [753, 420] width 11 height 9
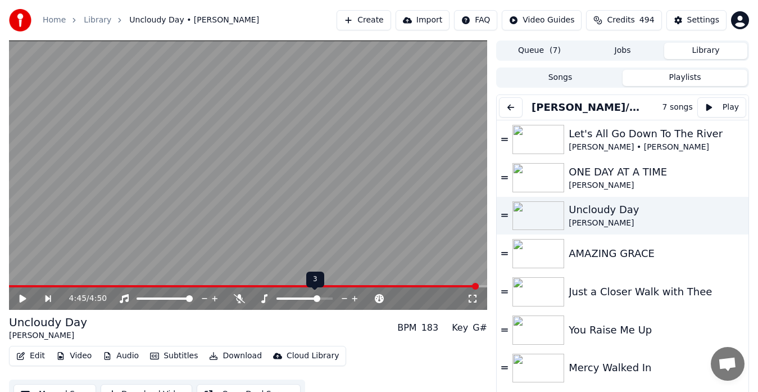
click at [262, 304] on div at bounding box center [310, 298] width 102 height 11
click at [265, 301] on icon at bounding box center [264, 298] width 6 height 9
click at [472, 299] on icon at bounding box center [472, 298] width 11 height 9
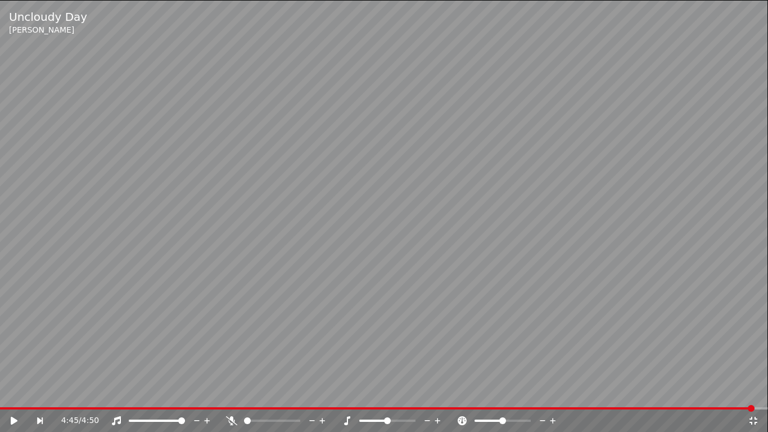
click at [472, 312] on video at bounding box center [384, 216] width 768 height 432
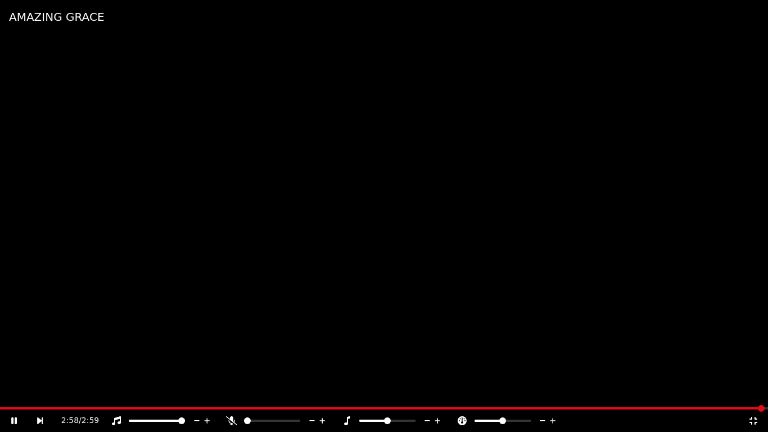
click at [711, 385] on video at bounding box center [384, 216] width 768 height 432
click at [753, 391] on icon at bounding box center [753, 420] width 11 height 9
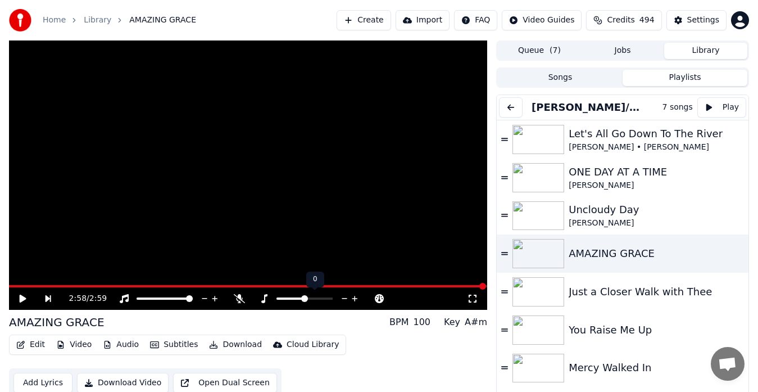
click at [356, 300] on icon at bounding box center [355, 298] width 11 height 11
click at [472, 295] on icon at bounding box center [472, 298] width 11 height 9
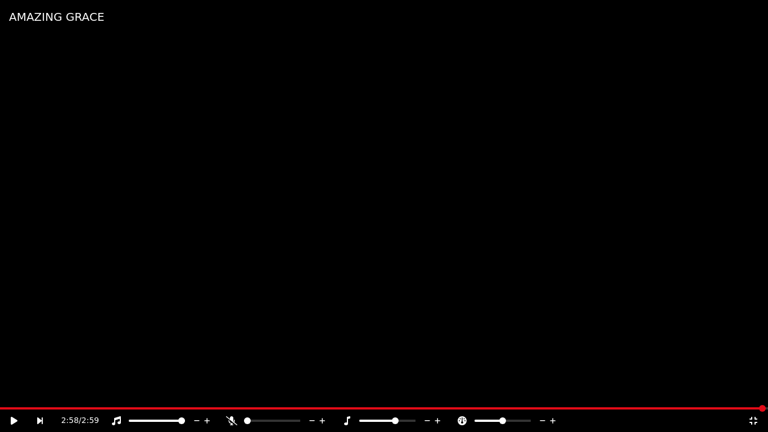
click at [355, 166] on video at bounding box center [384, 216] width 768 height 432
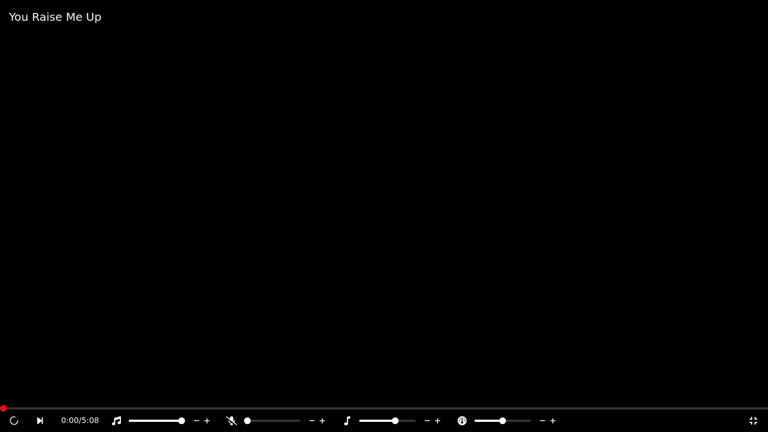
click at [753, 391] on icon at bounding box center [753, 420] width 11 height 9
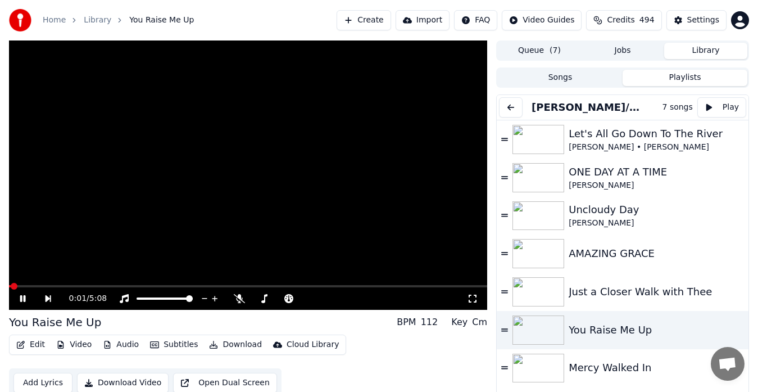
click at [385, 270] on video at bounding box center [248, 174] width 478 height 269
click at [265, 299] on icon at bounding box center [264, 298] width 11 height 9
click at [324, 263] on video at bounding box center [248, 174] width 478 height 269
click at [473, 299] on icon at bounding box center [472, 298] width 11 height 9
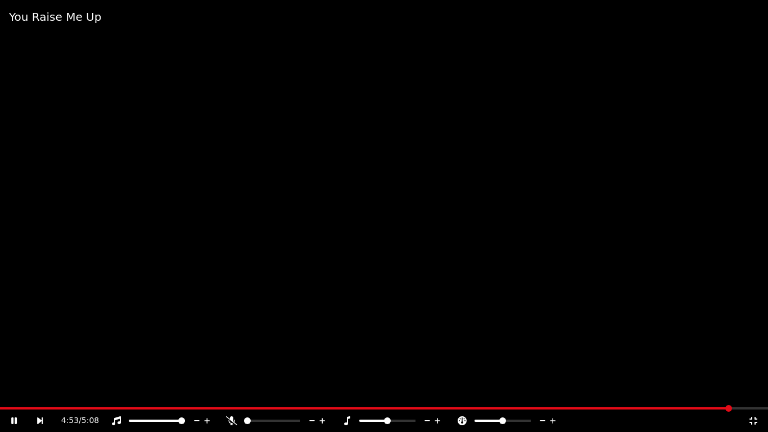
click at [609, 266] on video at bounding box center [384, 216] width 768 height 432
click at [753, 391] on icon at bounding box center [753, 420] width 11 height 9
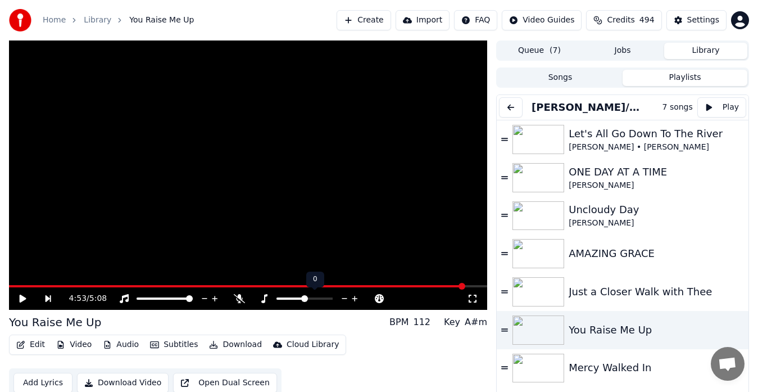
click at [265, 297] on icon at bounding box center [264, 298] width 11 height 9
click at [430, 260] on video at bounding box center [248, 174] width 478 height 269
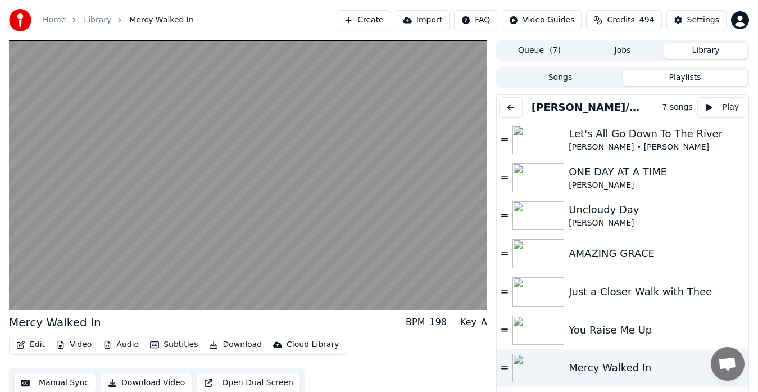
click at [430, 260] on video at bounding box center [248, 174] width 478 height 269
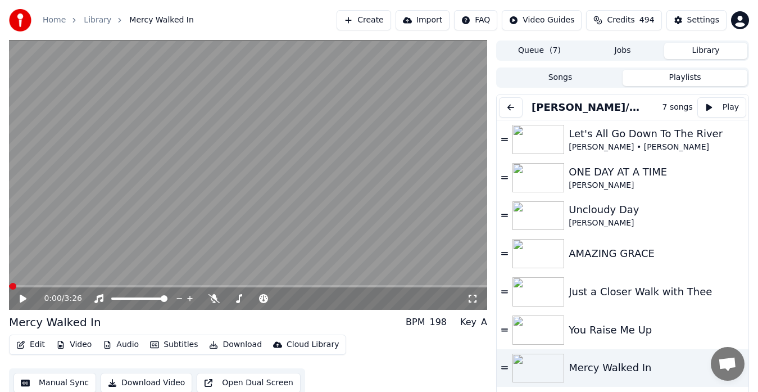
click at [471, 296] on icon at bounding box center [472, 298] width 11 height 9
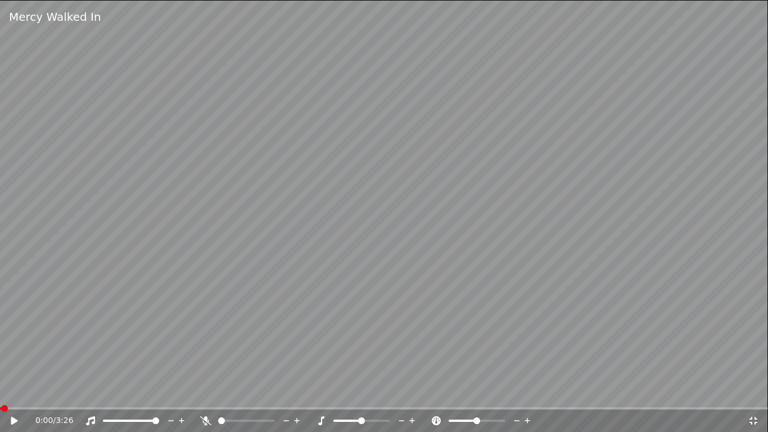
click at [471, 309] on video at bounding box center [384, 216] width 768 height 432
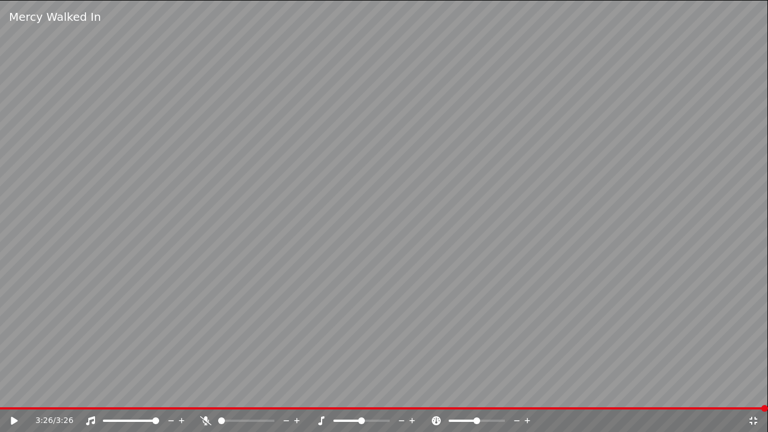
click at [751, 391] on icon at bounding box center [753, 421] width 8 height 8
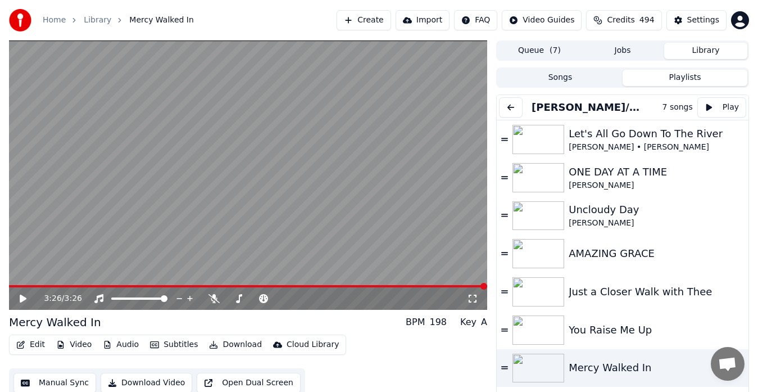
click at [695, 49] on button "Library" at bounding box center [706, 51] width 83 height 16
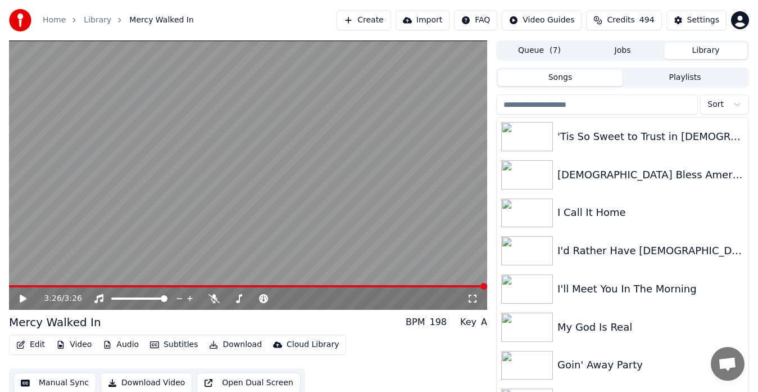
click at [593, 83] on button "Songs" at bounding box center [560, 78] width 125 height 16
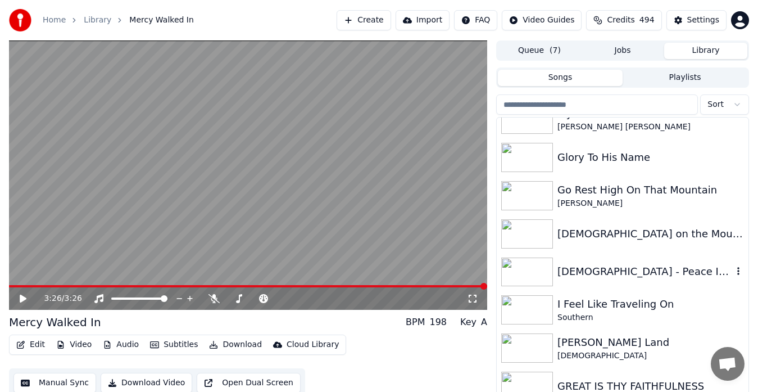
scroll to position [1967, 0]
